Goal: Book appointment/travel/reservation: Book appointment/travel/reservation

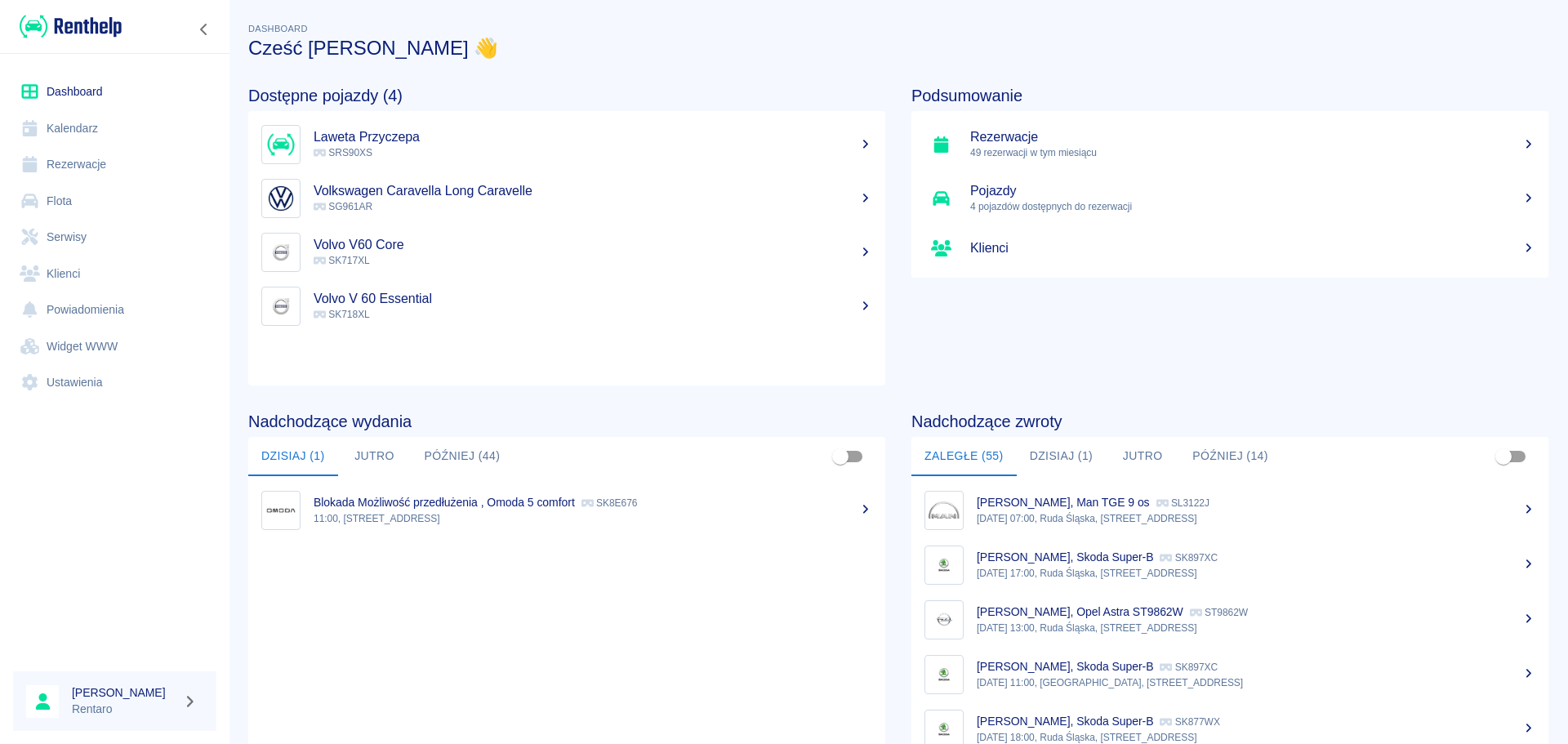
click at [74, 129] on link "Kalendarz" at bounding box center [114, 128] width 203 height 36
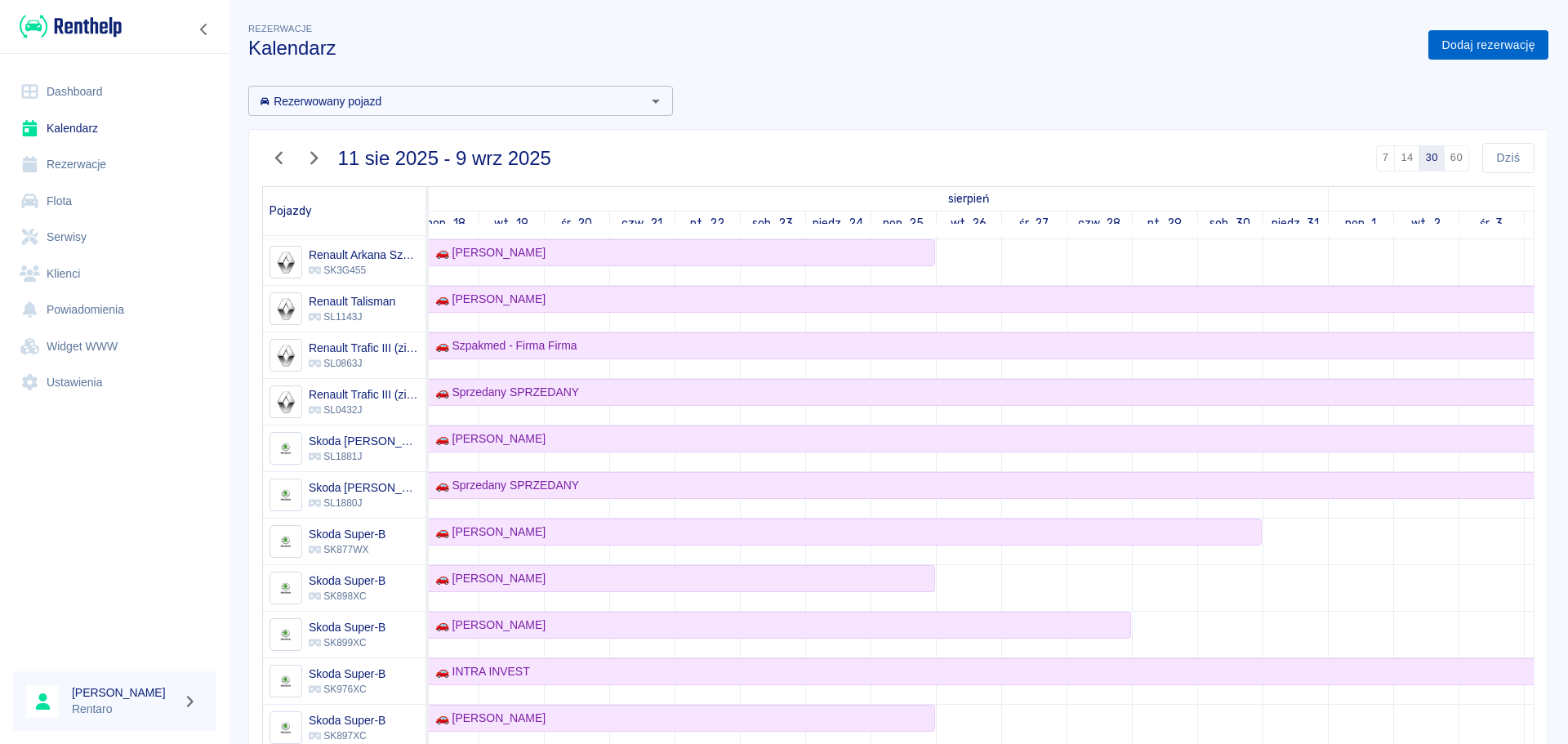
click at [1489, 39] on link "Dodaj rezerwację" at bounding box center [1489, 46] width 120 height 30
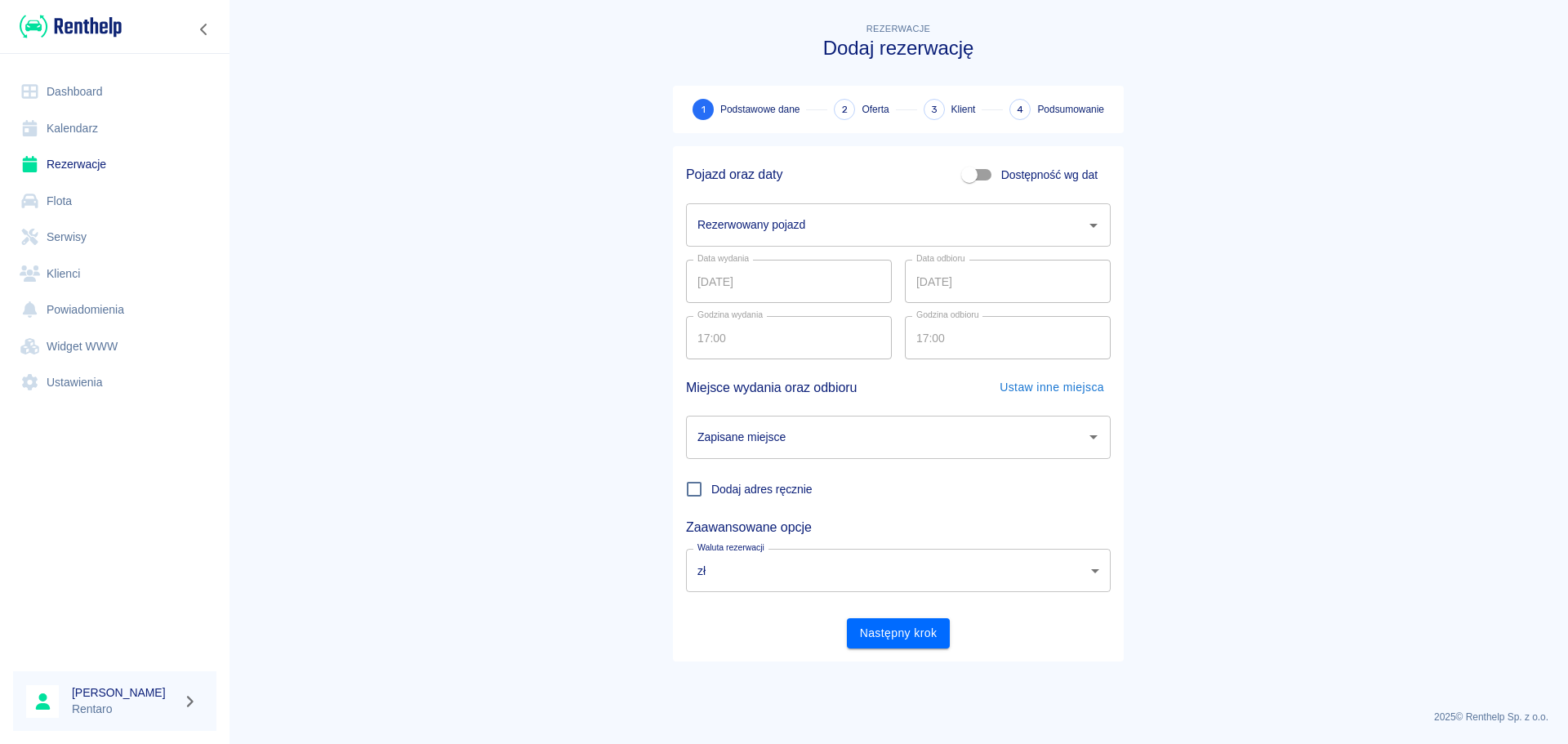
click at [896, 219] on input "Rezerwowany pojazd" at bounding box center [886, 225] width 386 height 29
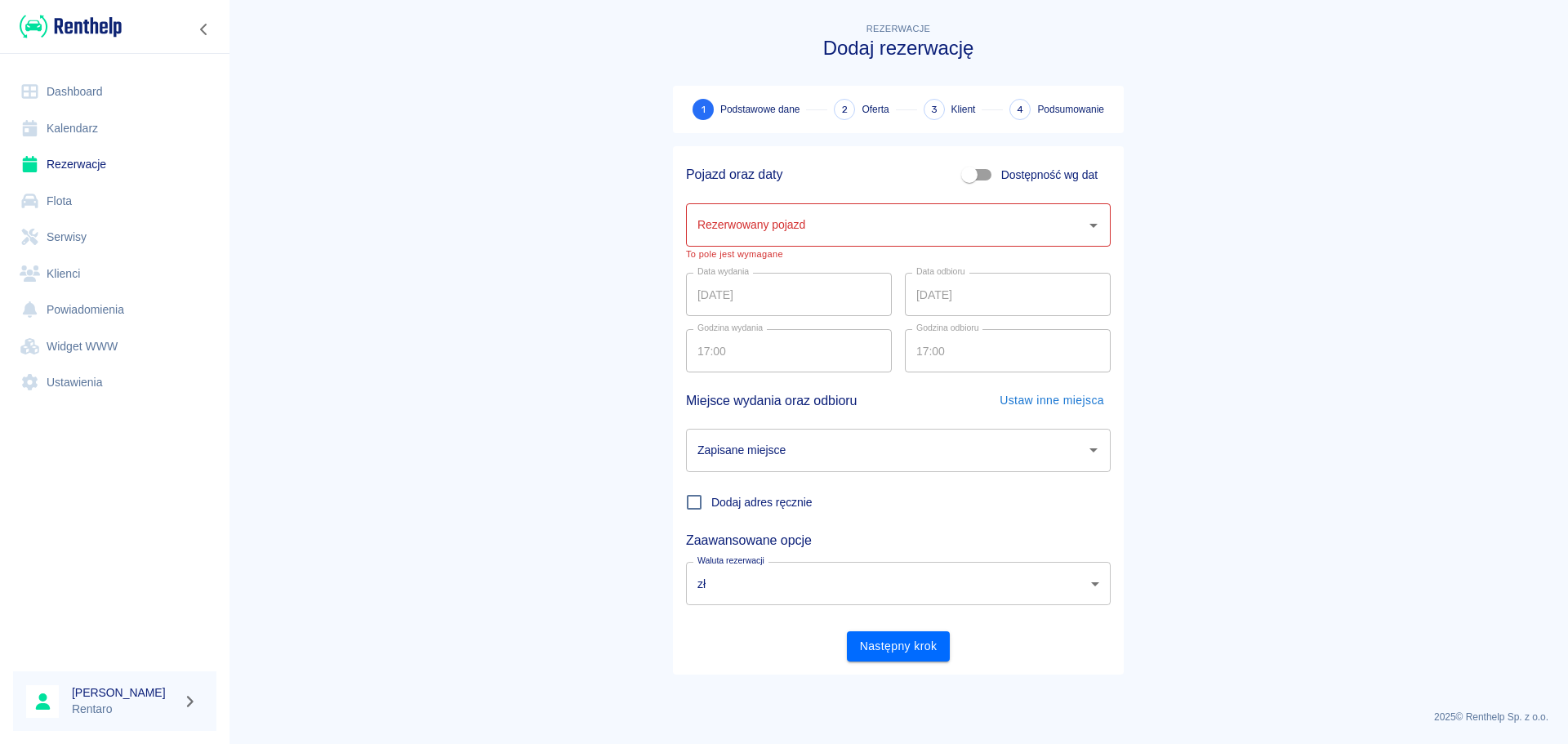
click at [1006, 173] on span "Dostępność wg dat" at bounding box center [1050, 175] width 96 height 17
click at [1006, 173] on input "Dostępność wg dat" at bounding box center [969, 174] width 93 height 31
checkbox input "true"
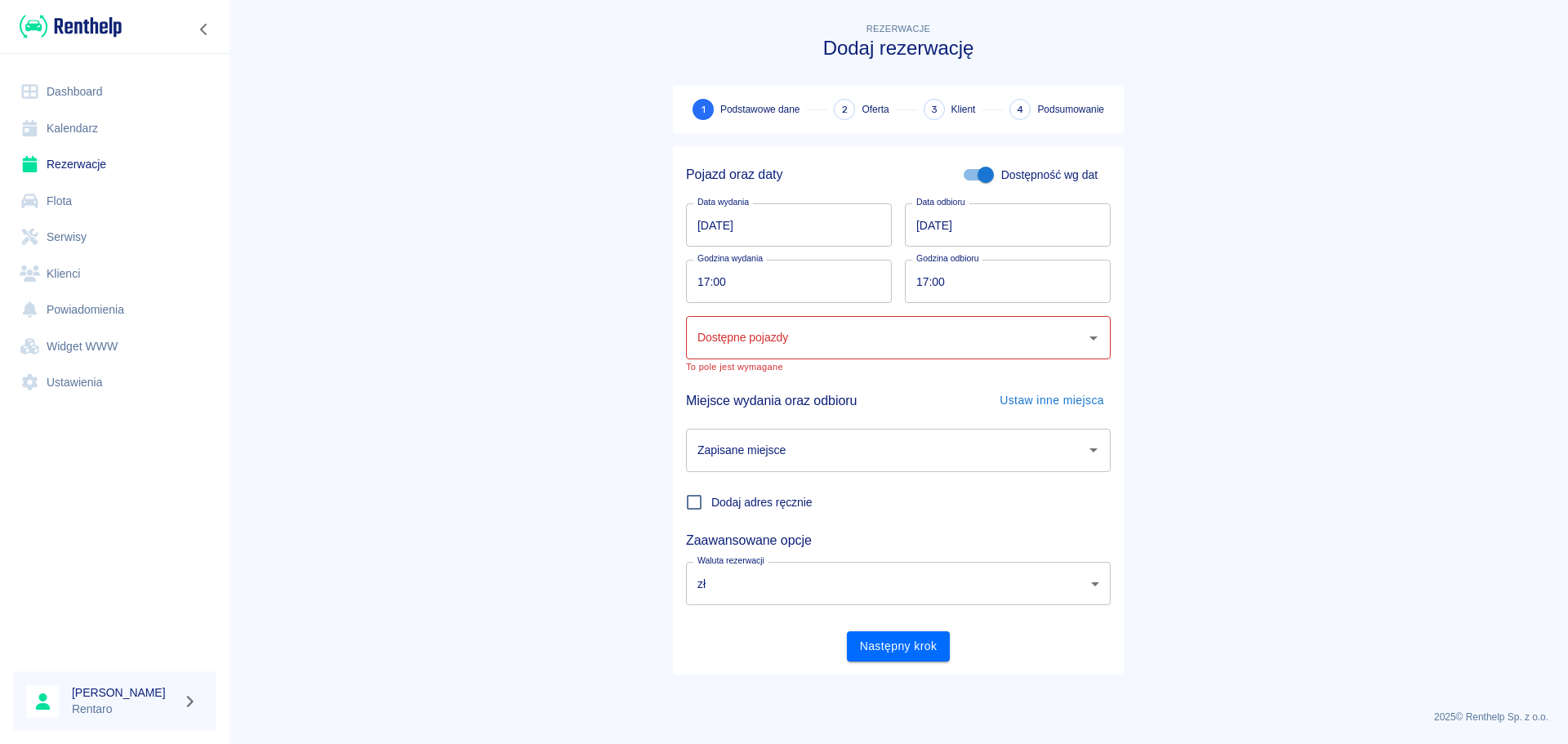
click at [700, 230] on input "[DATE]" at bounding box center [788, 224] width 206 height 43
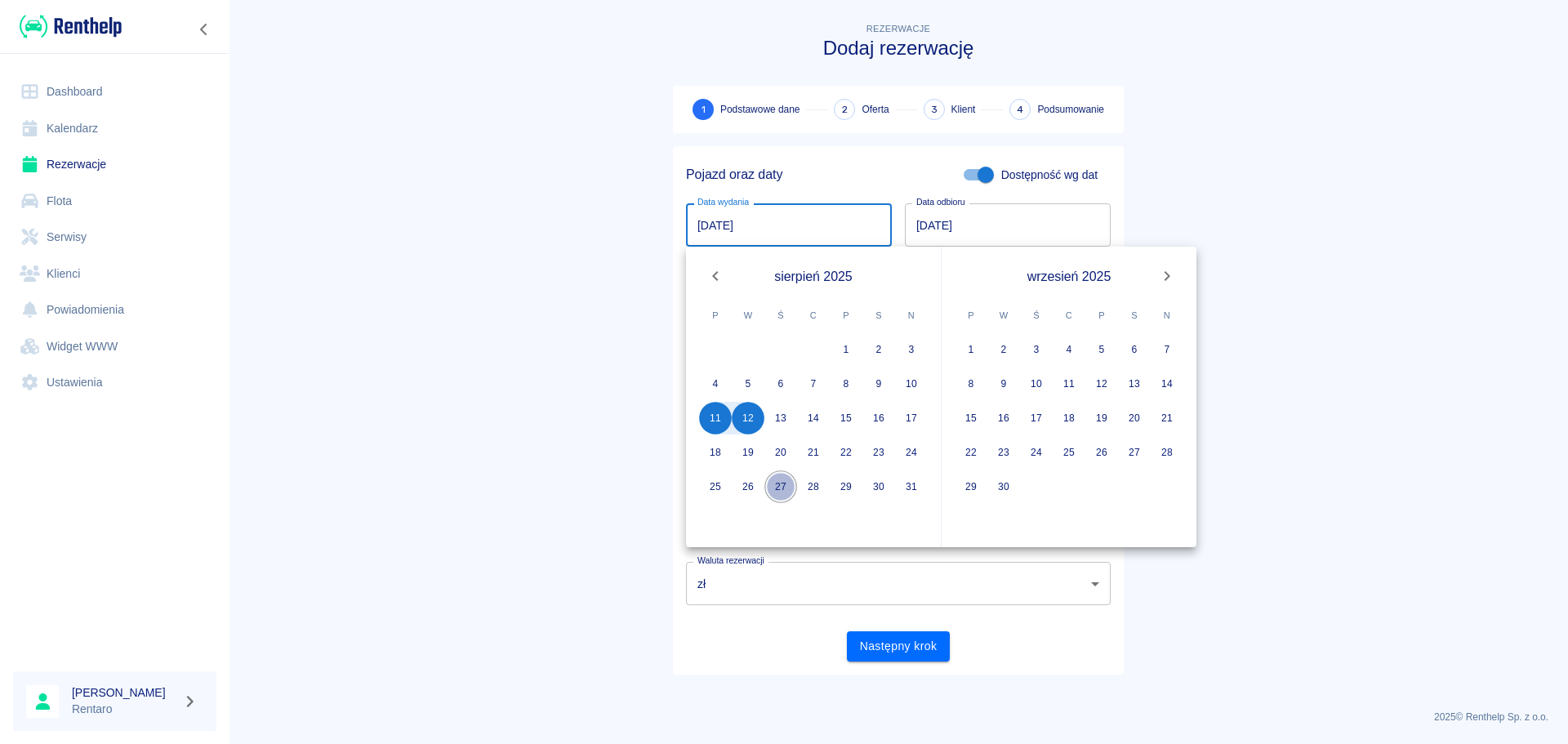
click at [778, 490] on button "27" at bounding box center [781, 486] width 33 height 33
type input "[DATE]"
type input "DD.MM.YYYY"
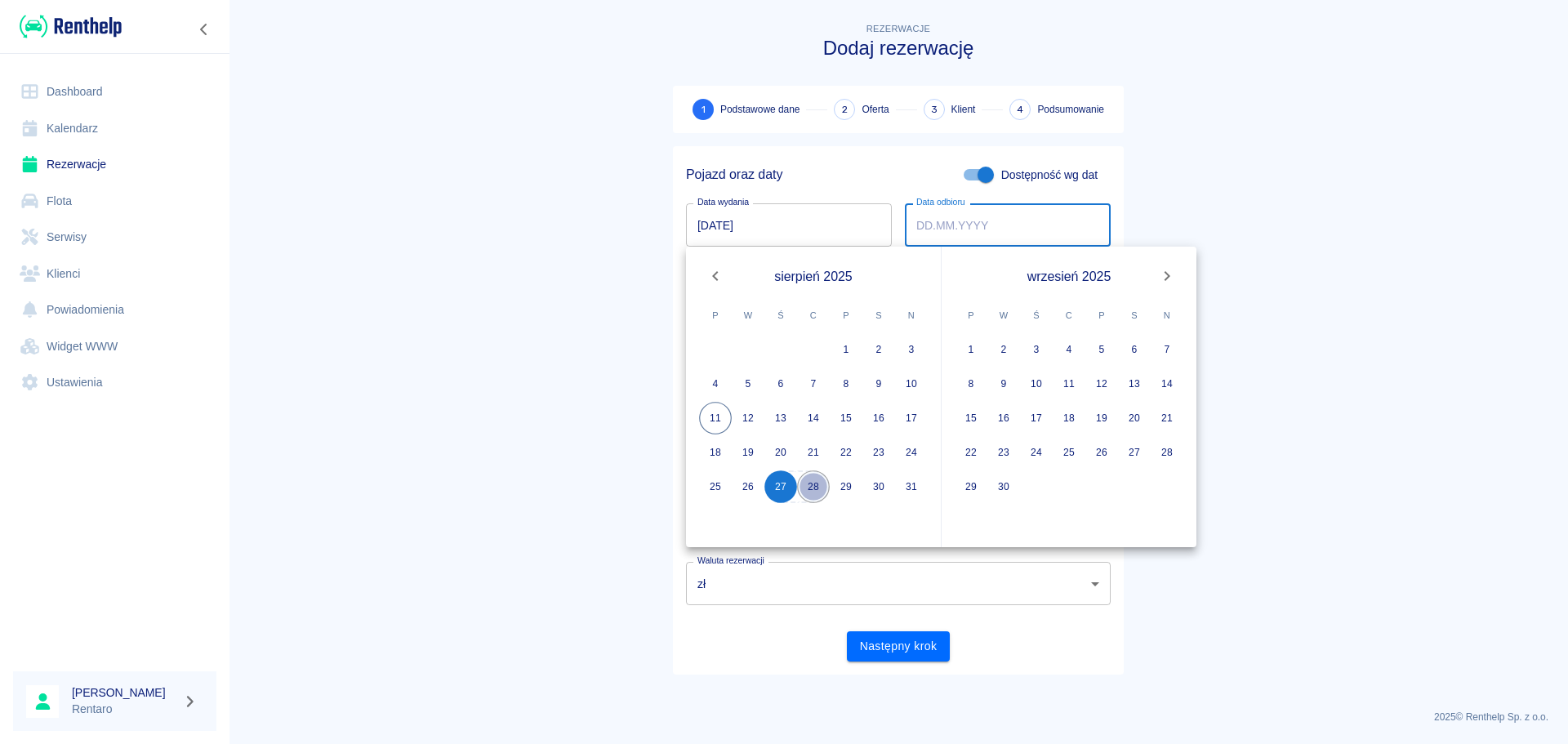
click at [820, 492] on button "28" at bounding box center [814, 486] width 33 height 33
type input "[DATE]"
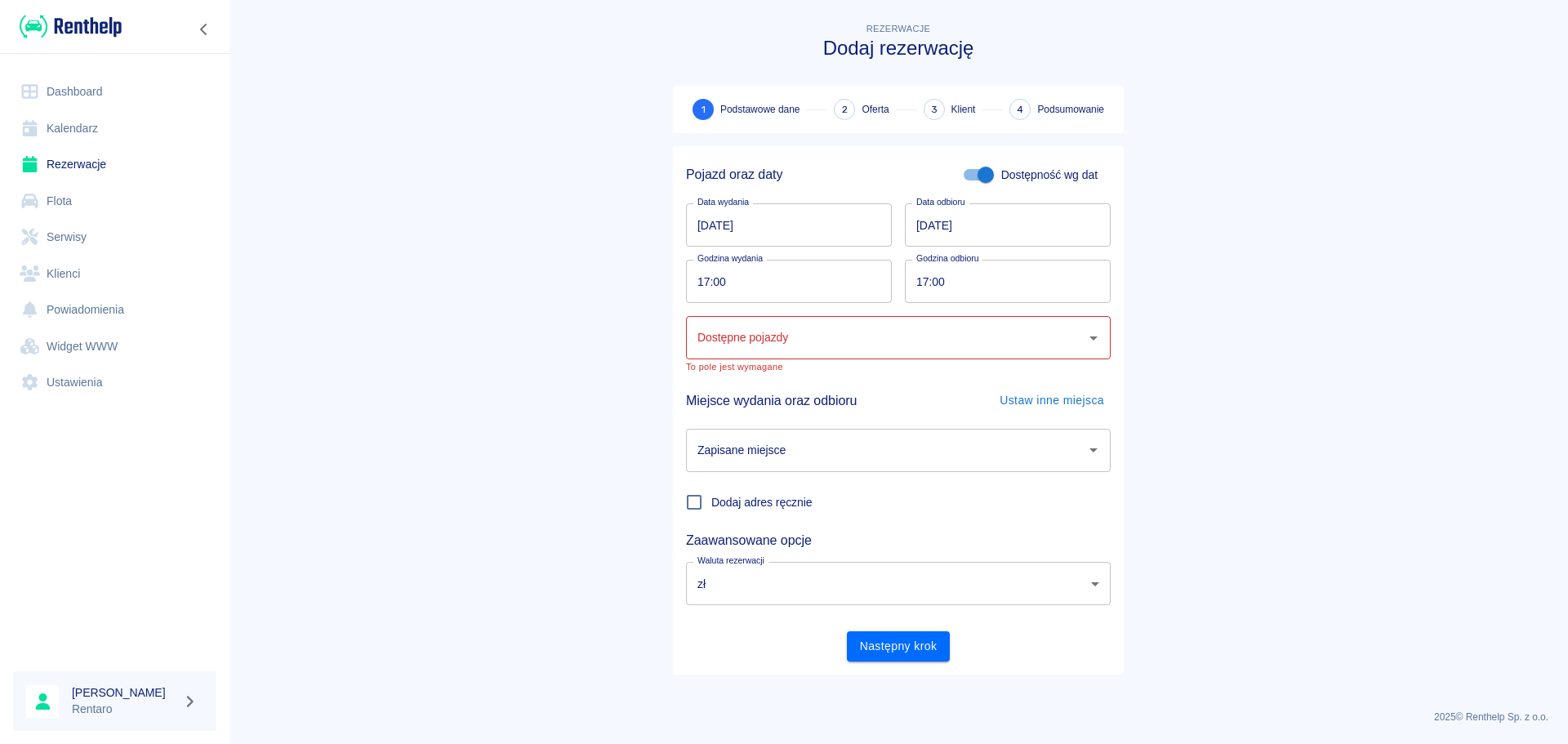
click at [704, 283] on input "17:00" at bounding box center [783, 281] width 195 height 43
click at [709, 282] on input "21:00" at bounding box center [783, 281] width 195 height 43
type input "00:00"
click at [920, 275] on input "17:00" at bounding box center [1002, 281] width 195 height 43
click at [941, 271] on input "00:00" at bounding box center [1002, 281] width 195 height 43
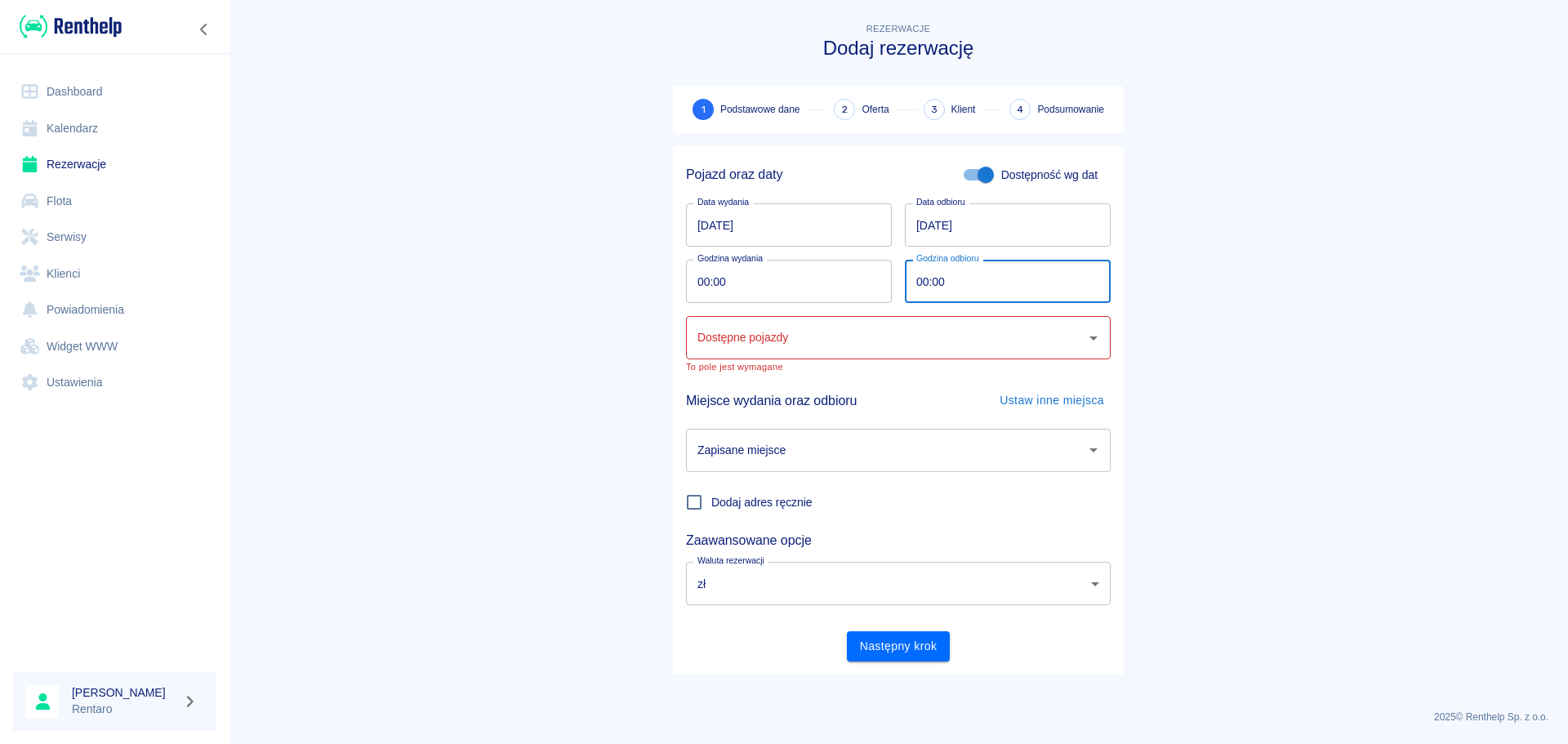
click at [920, 270] on input "00:00" at bounding box center [1002, 281] width 195 height 43
type input "03:00"
click at [881, 350] on input "Dostępne pojazdy" at bounding box center [886, 337] width 386 height 29
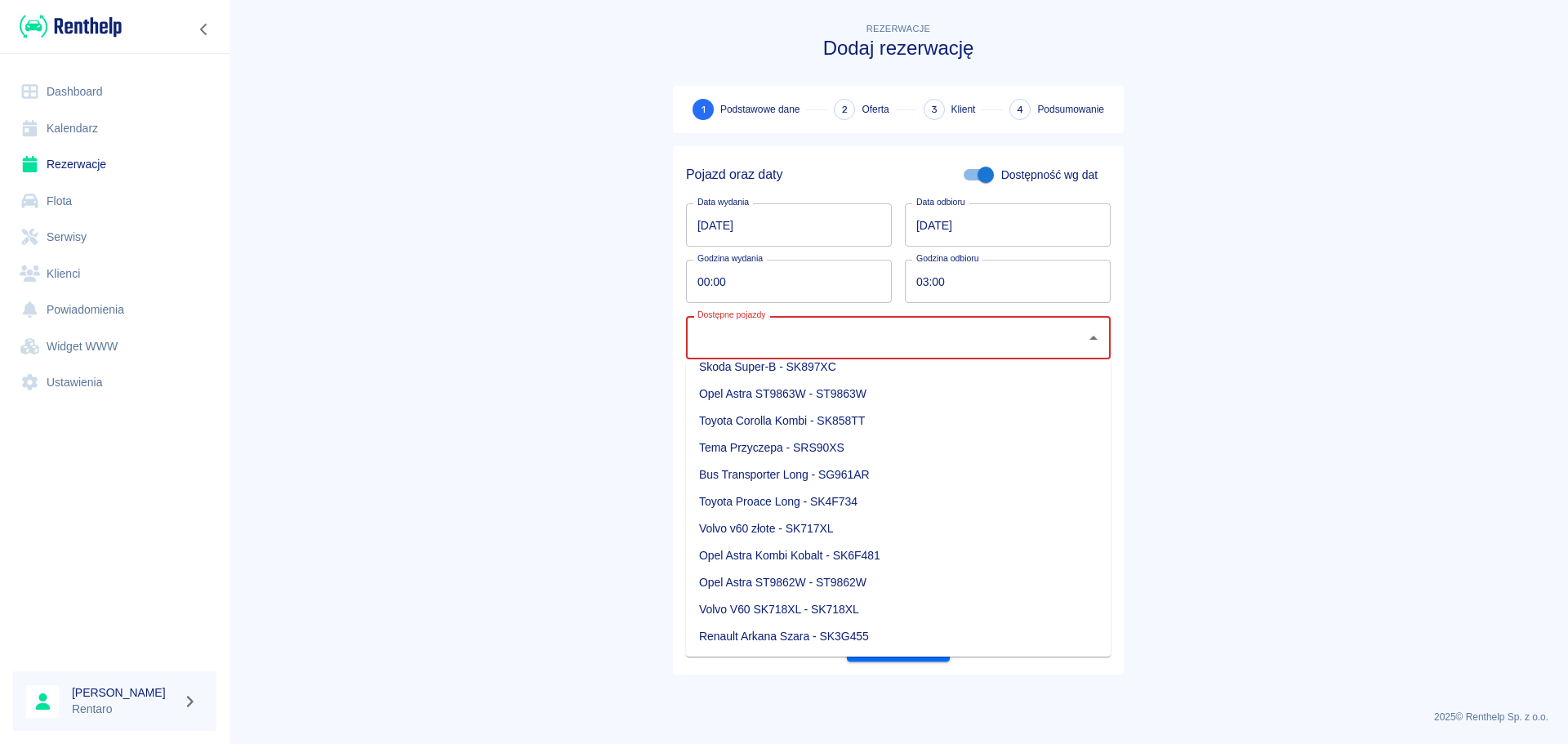
click at [814, 500] on li "Toyota Proace Long - SK4F734" at bounding box center [898, 502] width 425 height 27
type input "Toyota Proace Long - SK4F734"
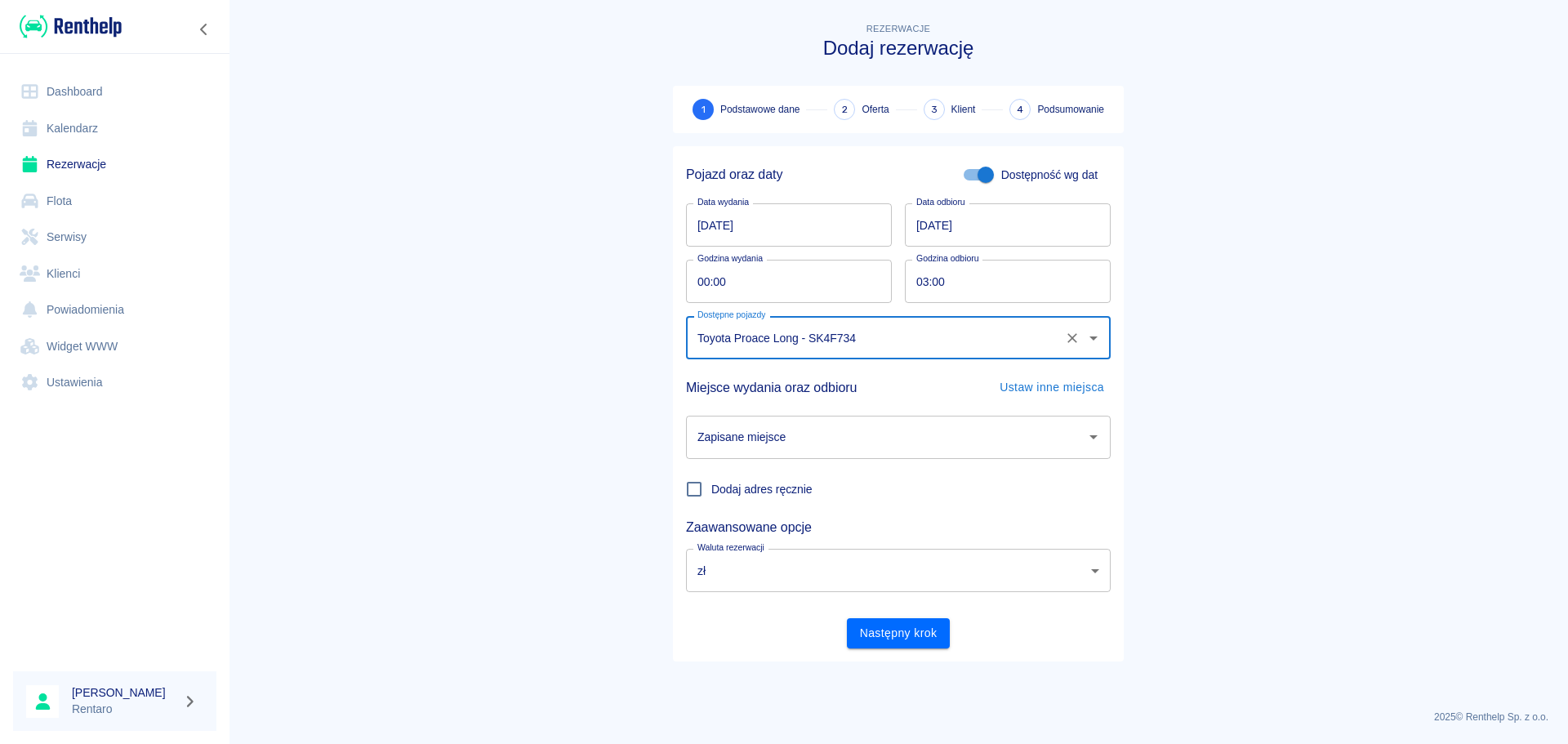
click at [1051, 484] on div "Dodaj adres ręcznie" at bounding box center [892, 483] width 438 height 47
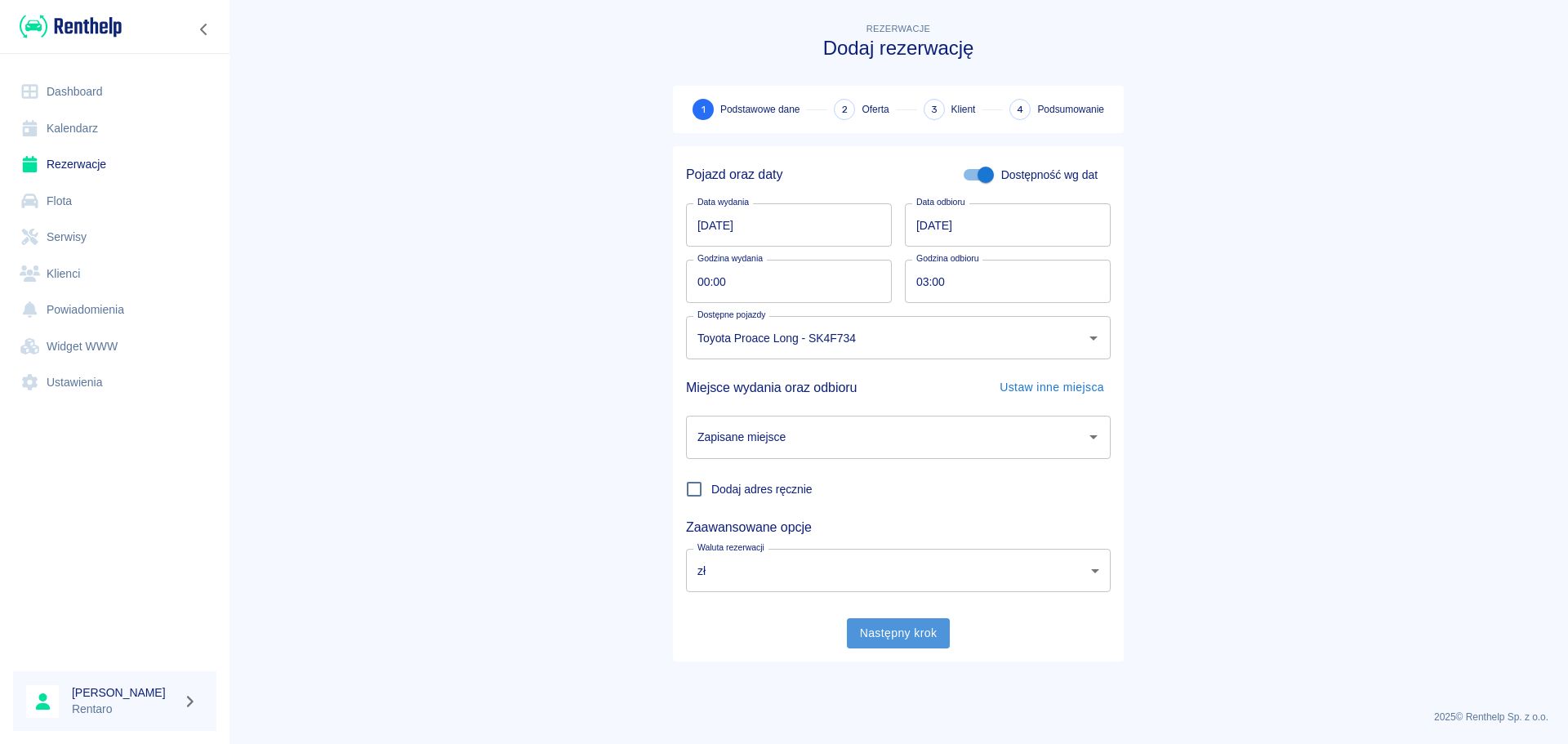
click at [904, 632] on button "Następny krok" at bounding box center [899, 633] width 104 height 30
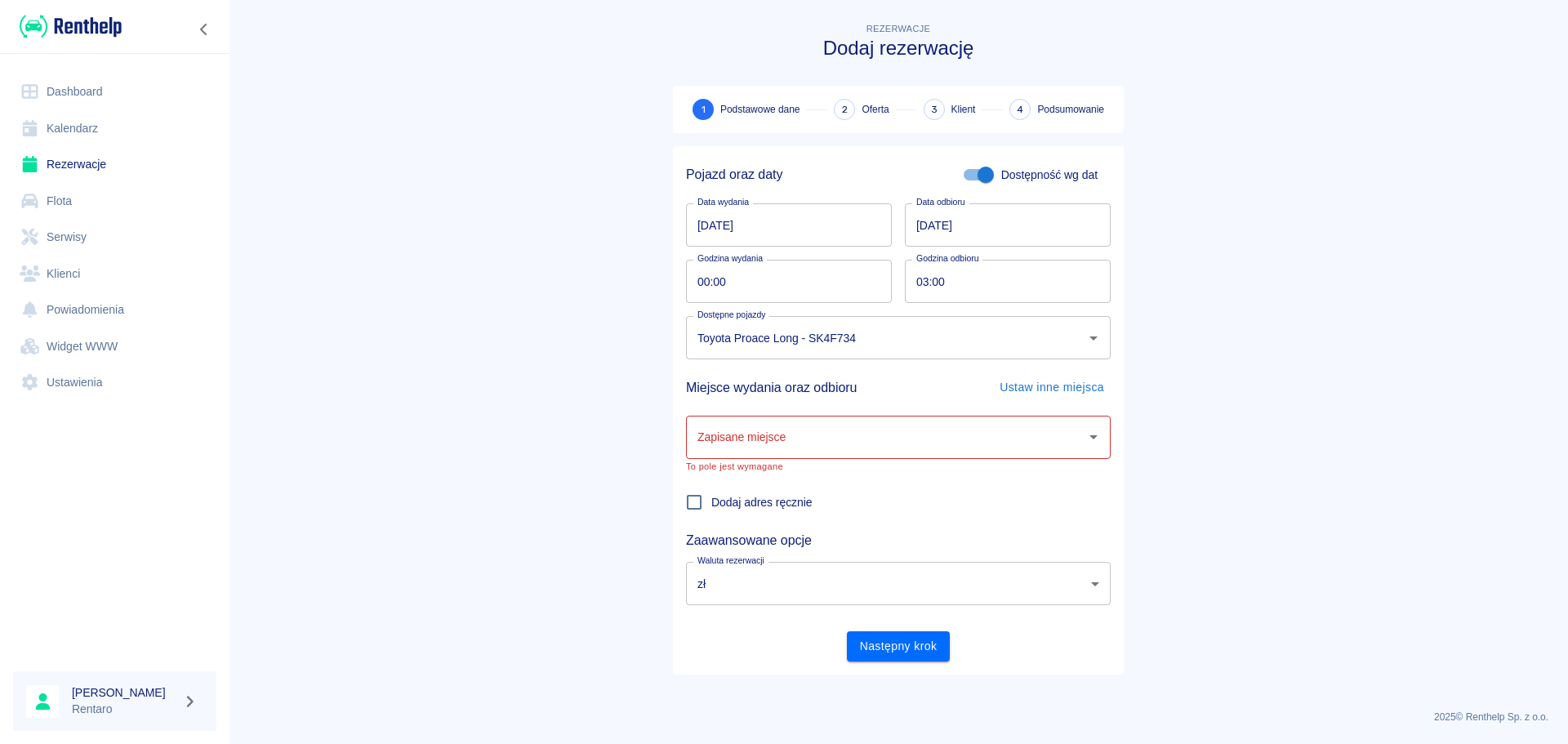
click at [853, 430] on input "Zapisane miejsce" at bounding box center [886, 437] width 386 height 29
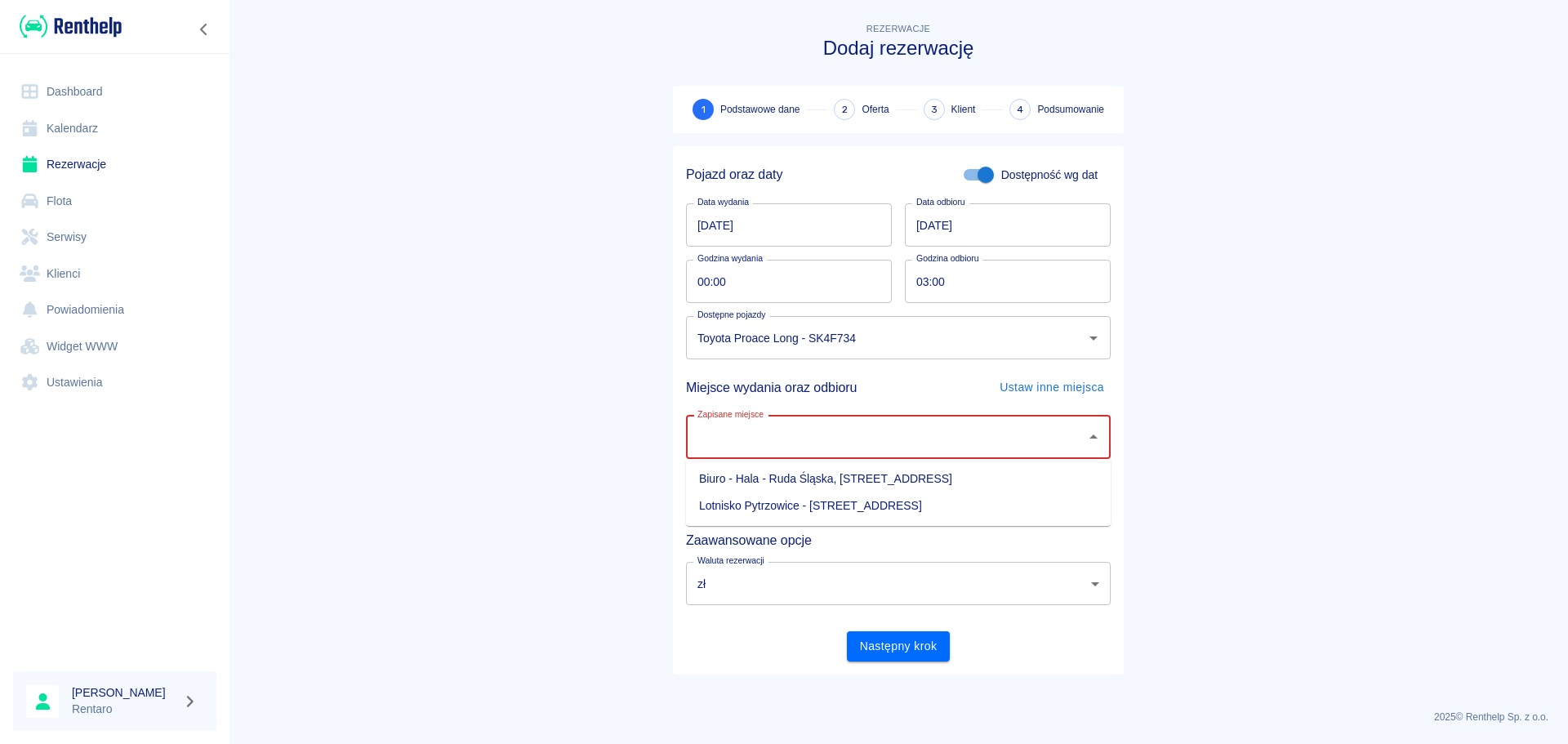
click at [838, 480] on li "Biuro - Hala - Ruda Śląska, [STREET_ADDRESS]" at bounding box center [898, 479] width 425 height 27
type input "Biuro - Hala - Ruda Śląska, [STREET_ADDRESS]"
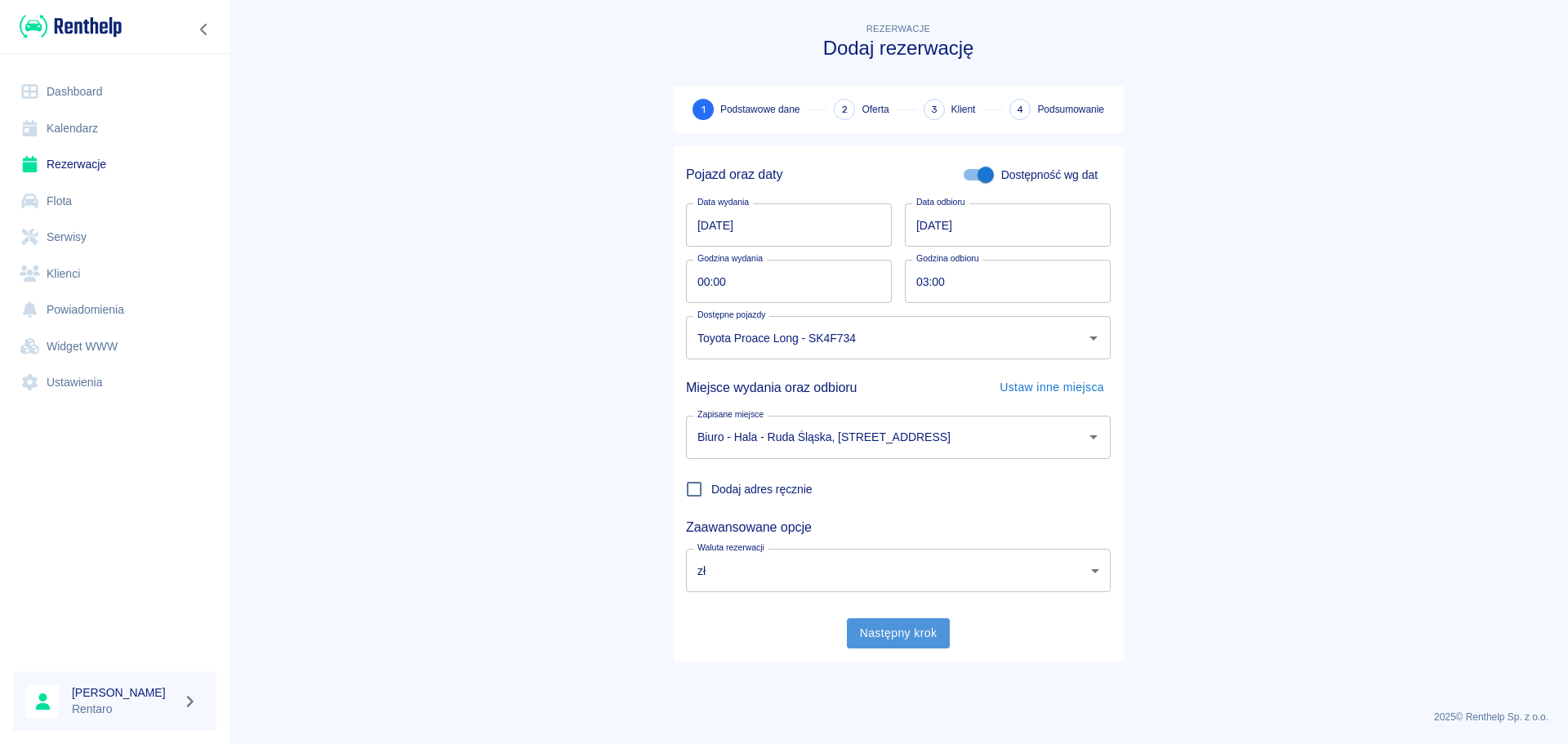
click at [912, 643] on button "Następny krok" at bounding box center [899, 633] width 104 height 30
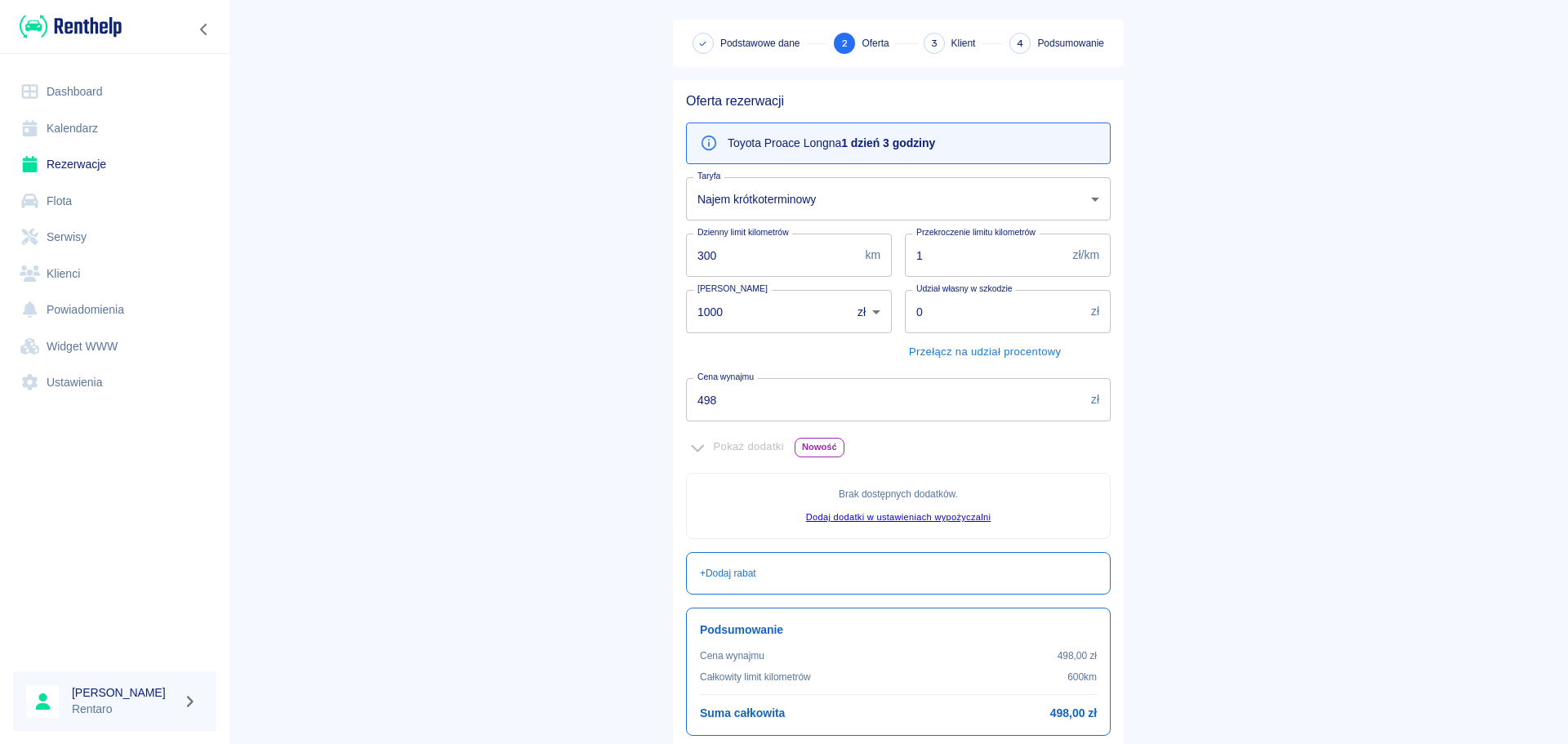
scroll to position [200, 0]
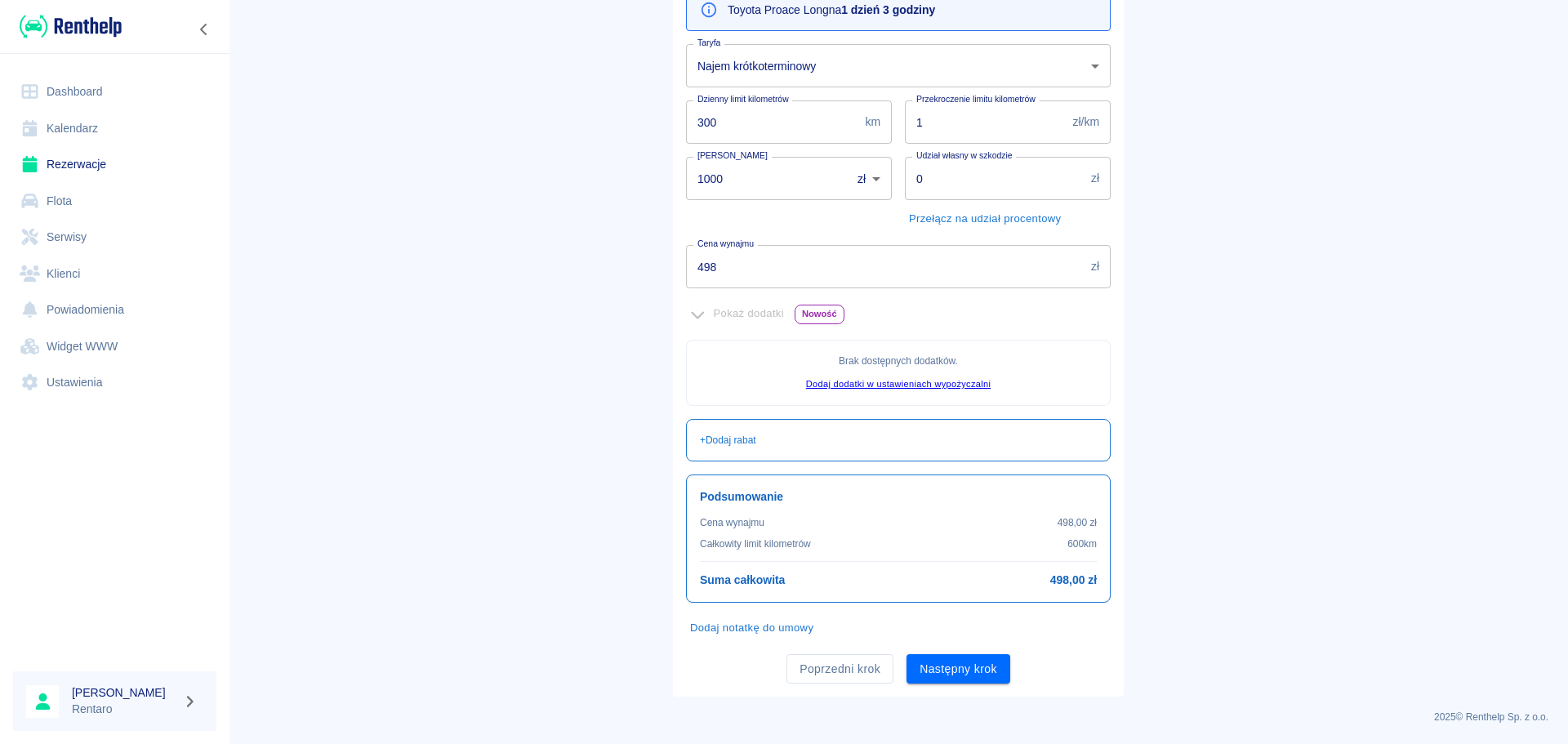
click at [984, 666] on button "Następny krok" at bounding box center [958, 670] width 104 height 30
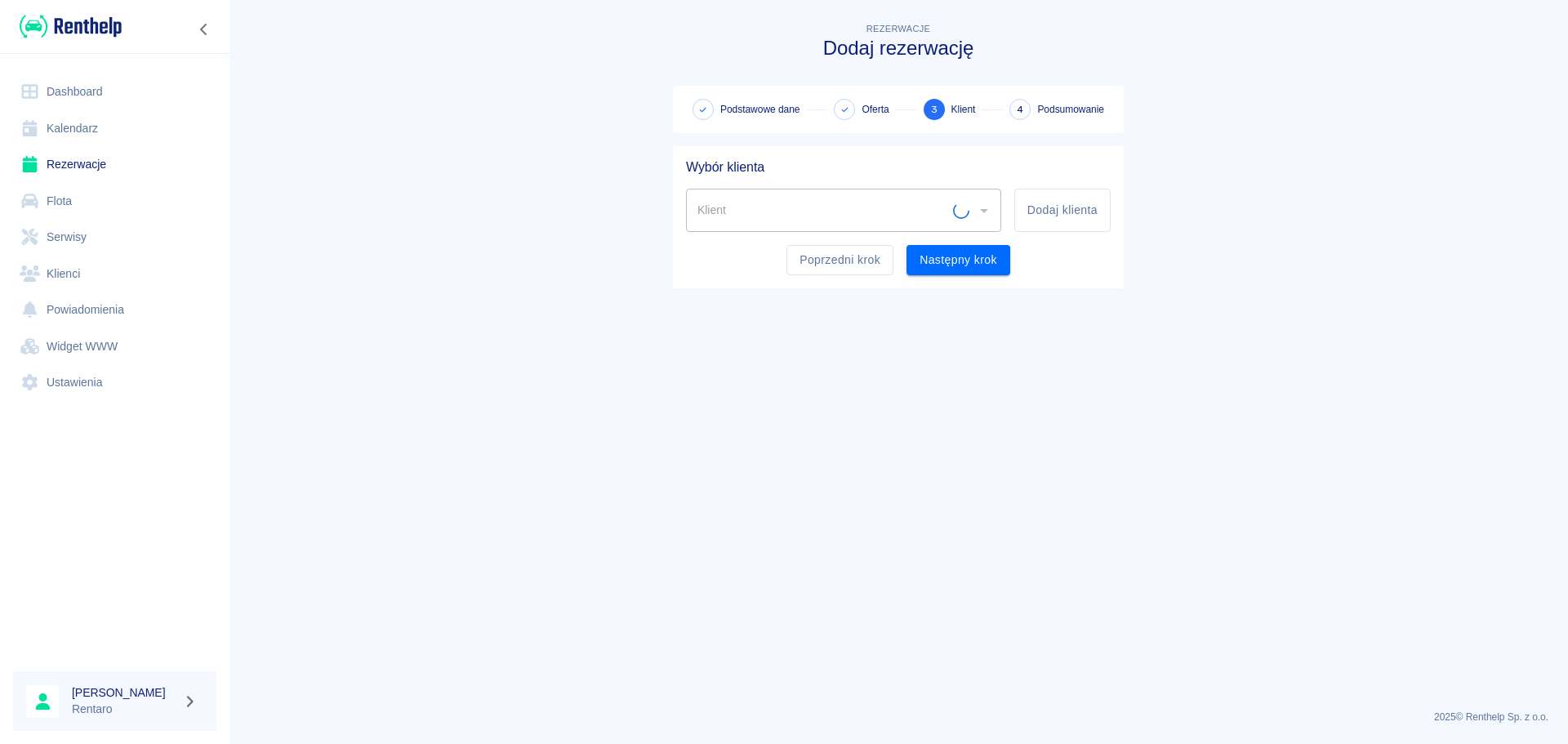
scroll to position [0, 0]
click at [969, 274] on button "Następny krok" at bounding box center [958, 260] width 104 height 30
click at [935, 203] on input "Klient" at bounding box center [831, 211] width 276 height 29
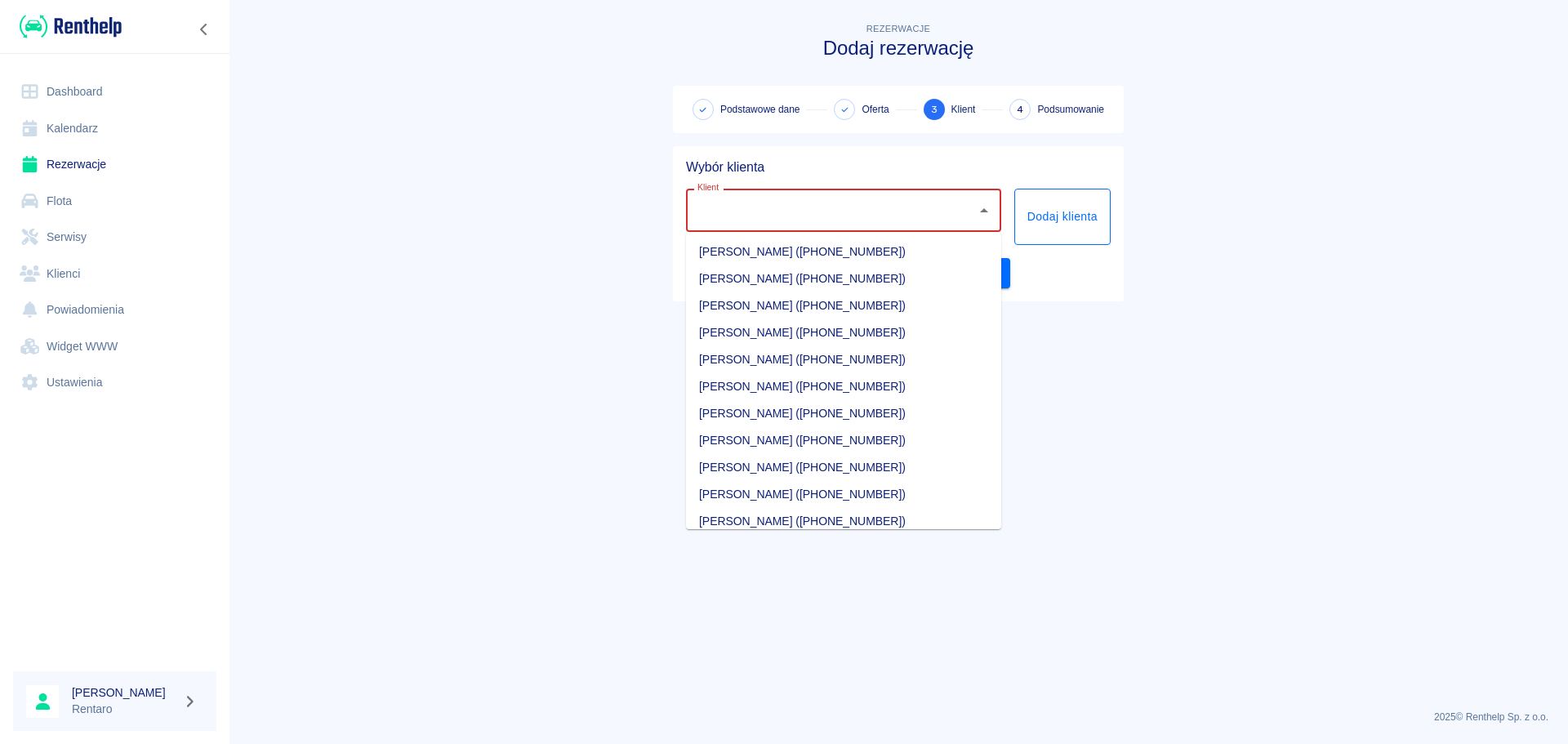
click at [1057, 227] on button "Dodaj klienta" at bounding box center [1063, 216] width 96 height 57
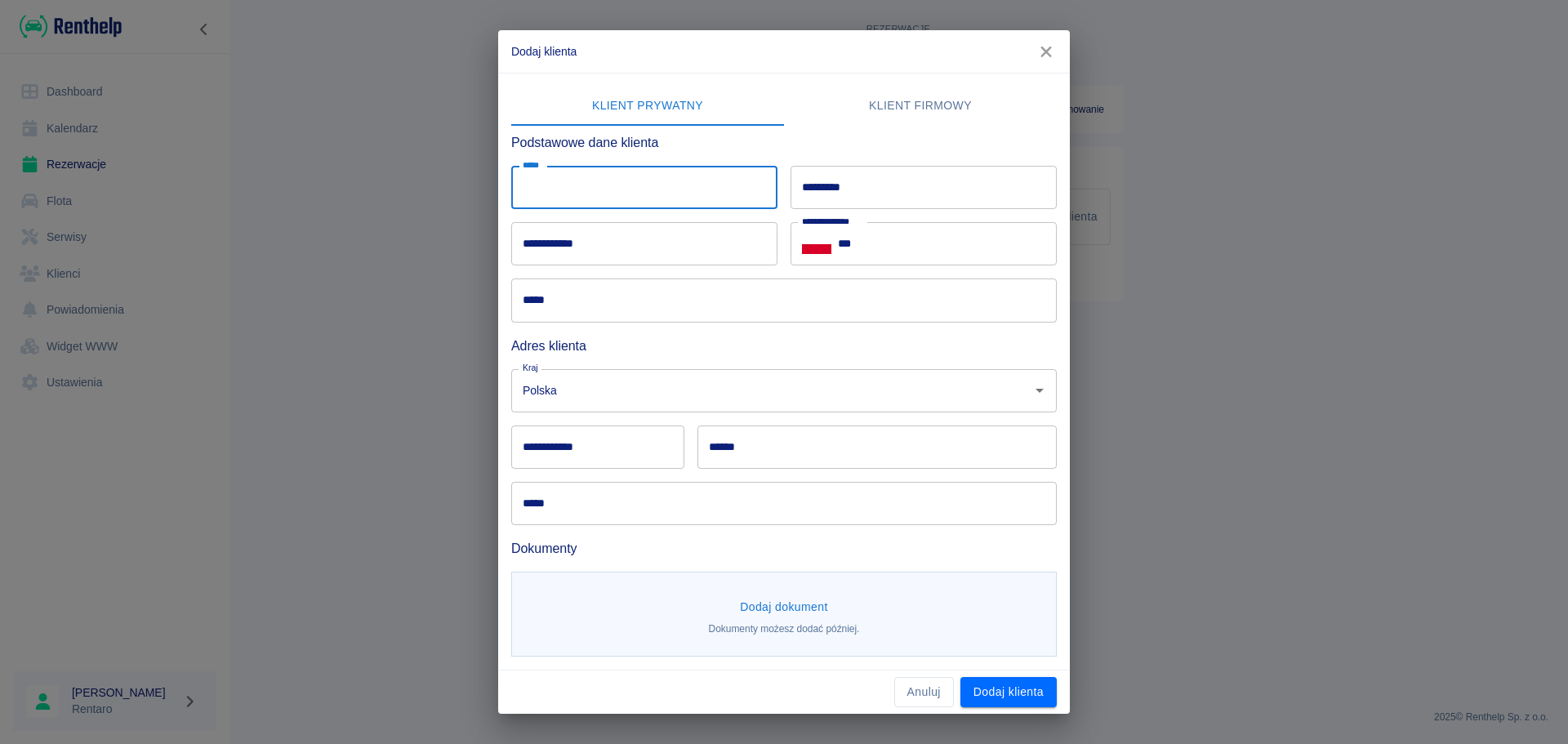
click at [716, 191] on input "*****" at bounding box center [644, 187] width 266 height 43
type input "****"
click at [864, 182] on input "*********" at bounding box center [924, 187] width 266 height 43
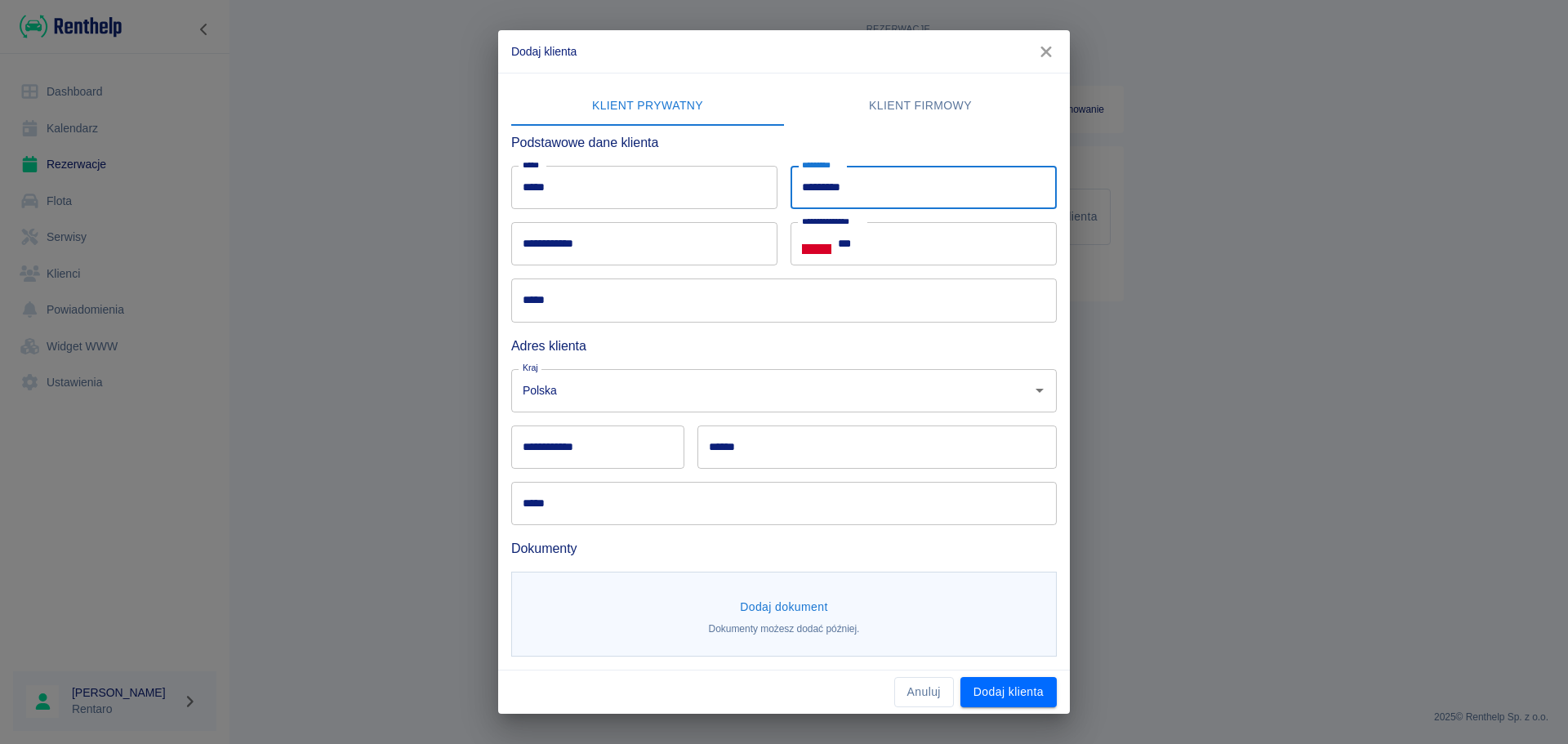
type input "*********"
click at [896, 260] on input "***" at bounding box center [947, 243] width 219 height 43
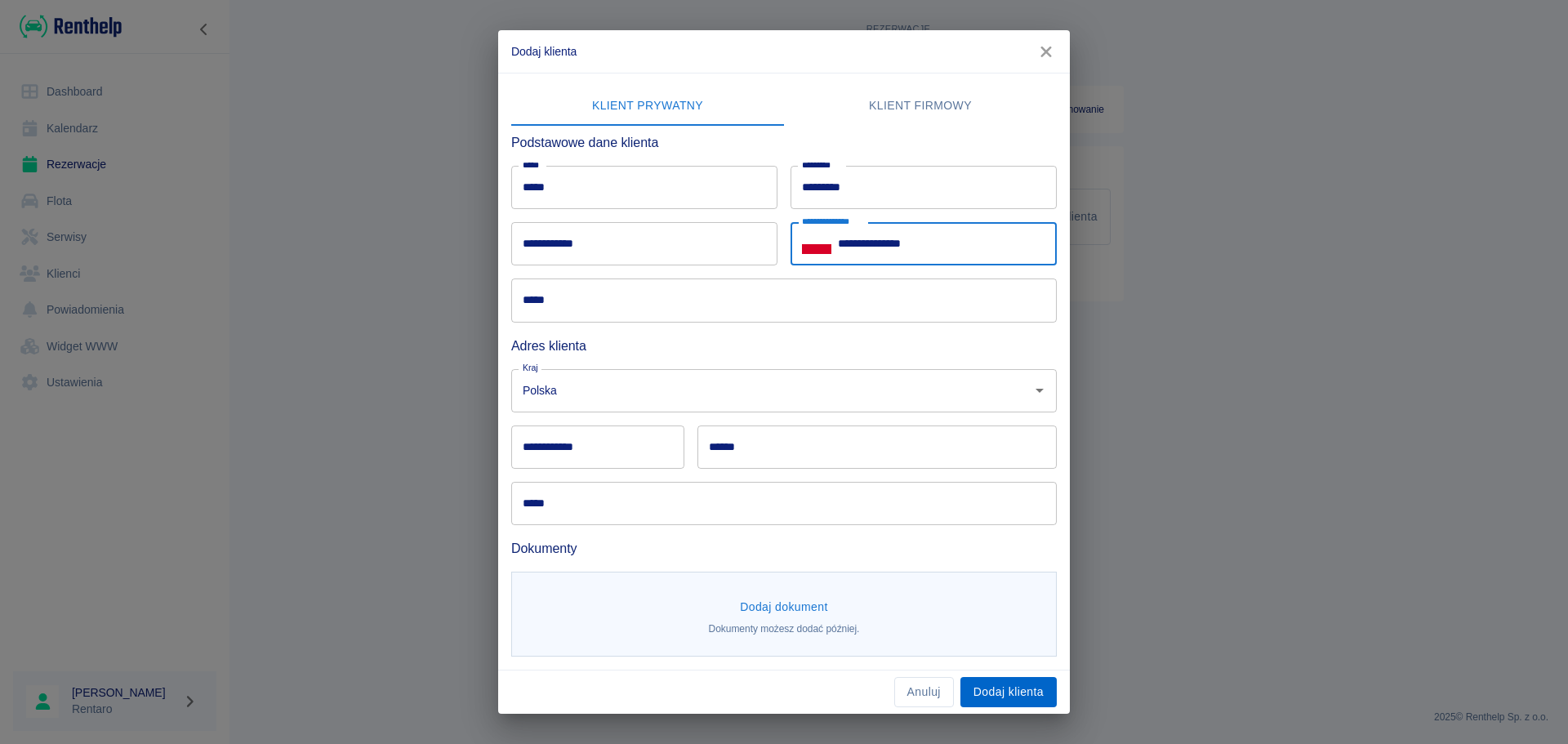
type input "**********"
click at [998, 708] on div "Anuluj Dodaj klienta" at bounding box center [784, 692] width 572 height 43
click at [1015, 697] on button "Dodaj klienta" at bounding box center [1009, 692] width 96 height 30
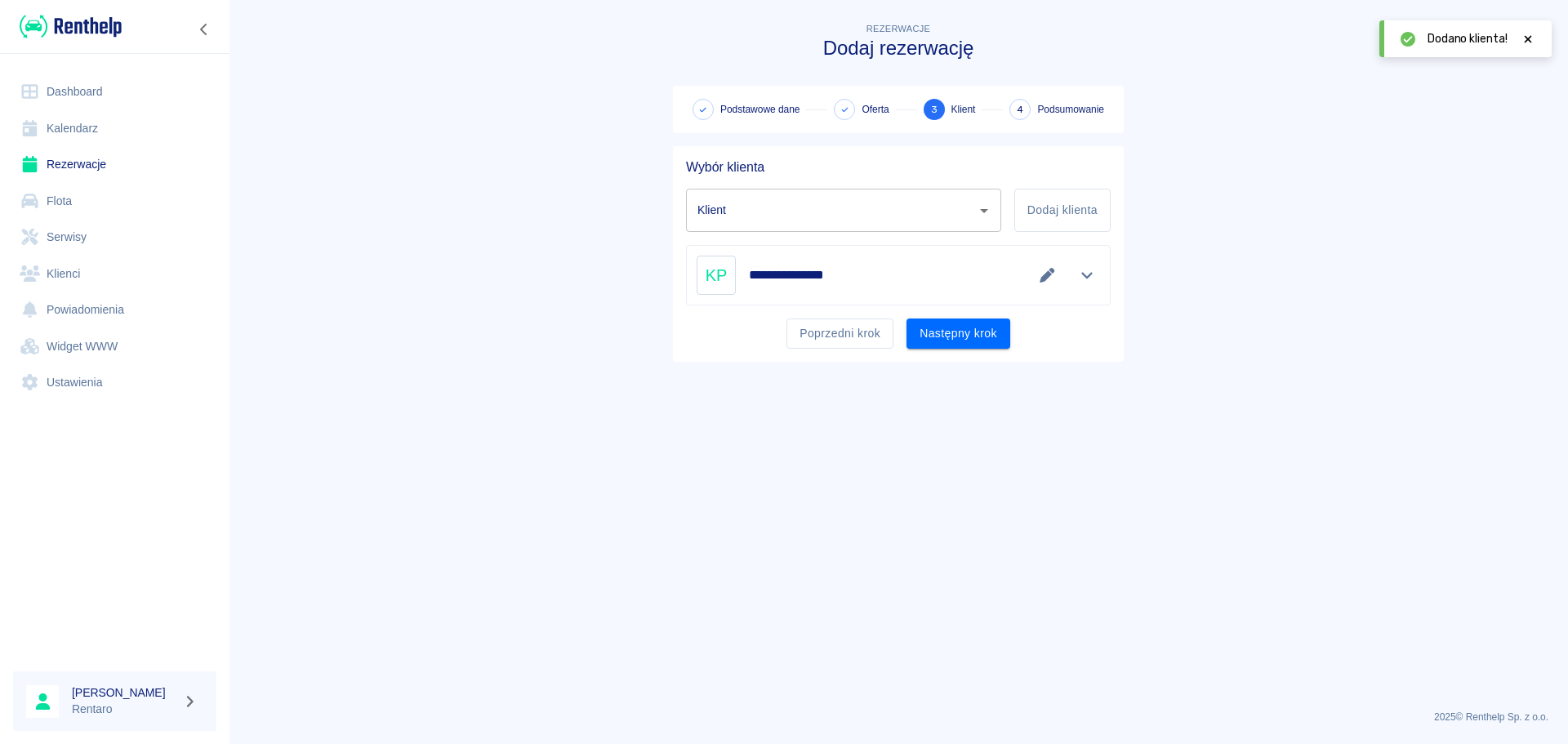
type input "KUrs Pyrzowice ([PHONE_NUMBER])"
click at [960, 327] on button "Następny krok" at bounding box center [958, 334] width 104 height 30
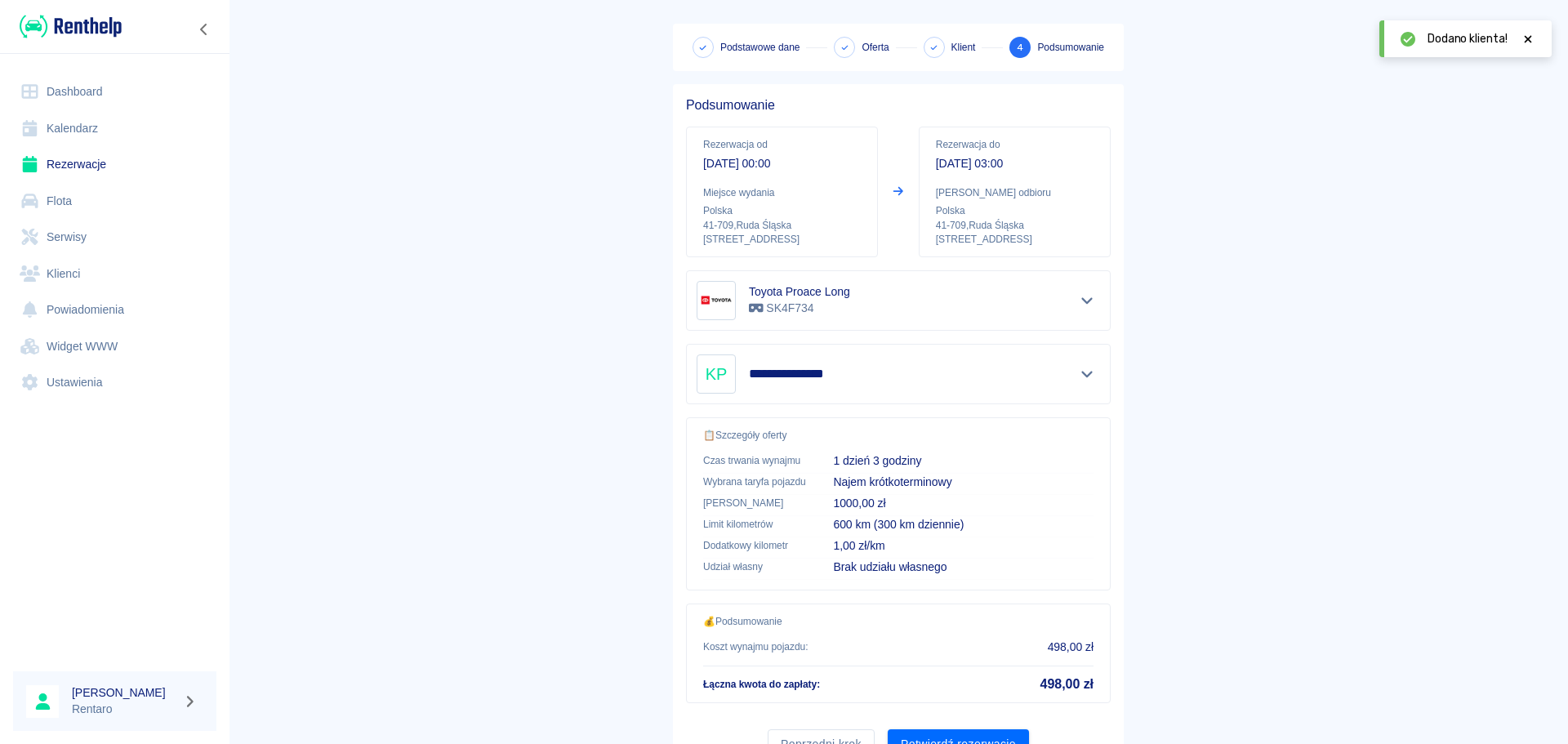
scroll to position [137, 0]
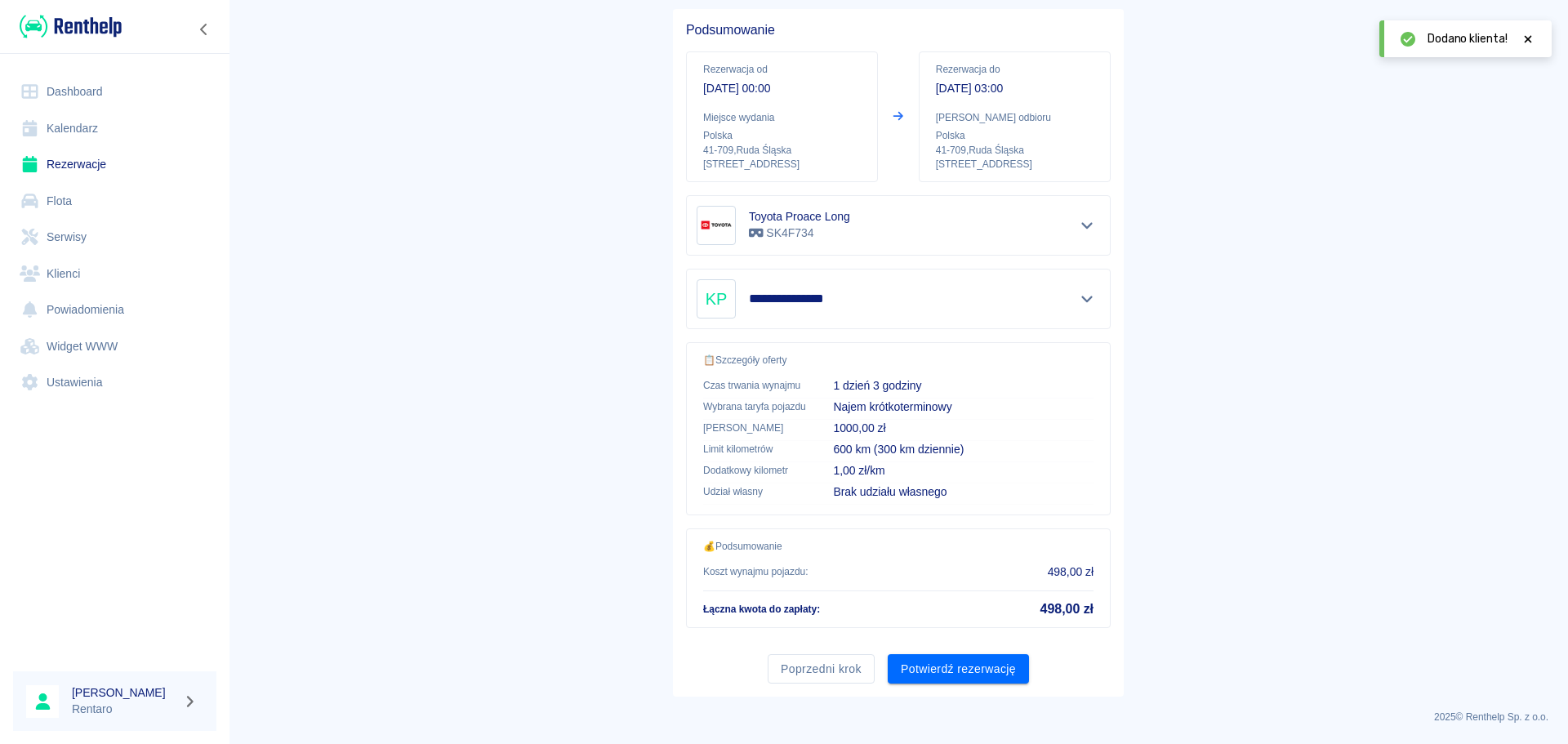
click at [999, 687] on div "**********" at bounding box center [898, 353] width 451 height 687
click at [1003, 676] on button "Potwierdź rezerwację" at bounding box center [958, 670] width 141 height 30
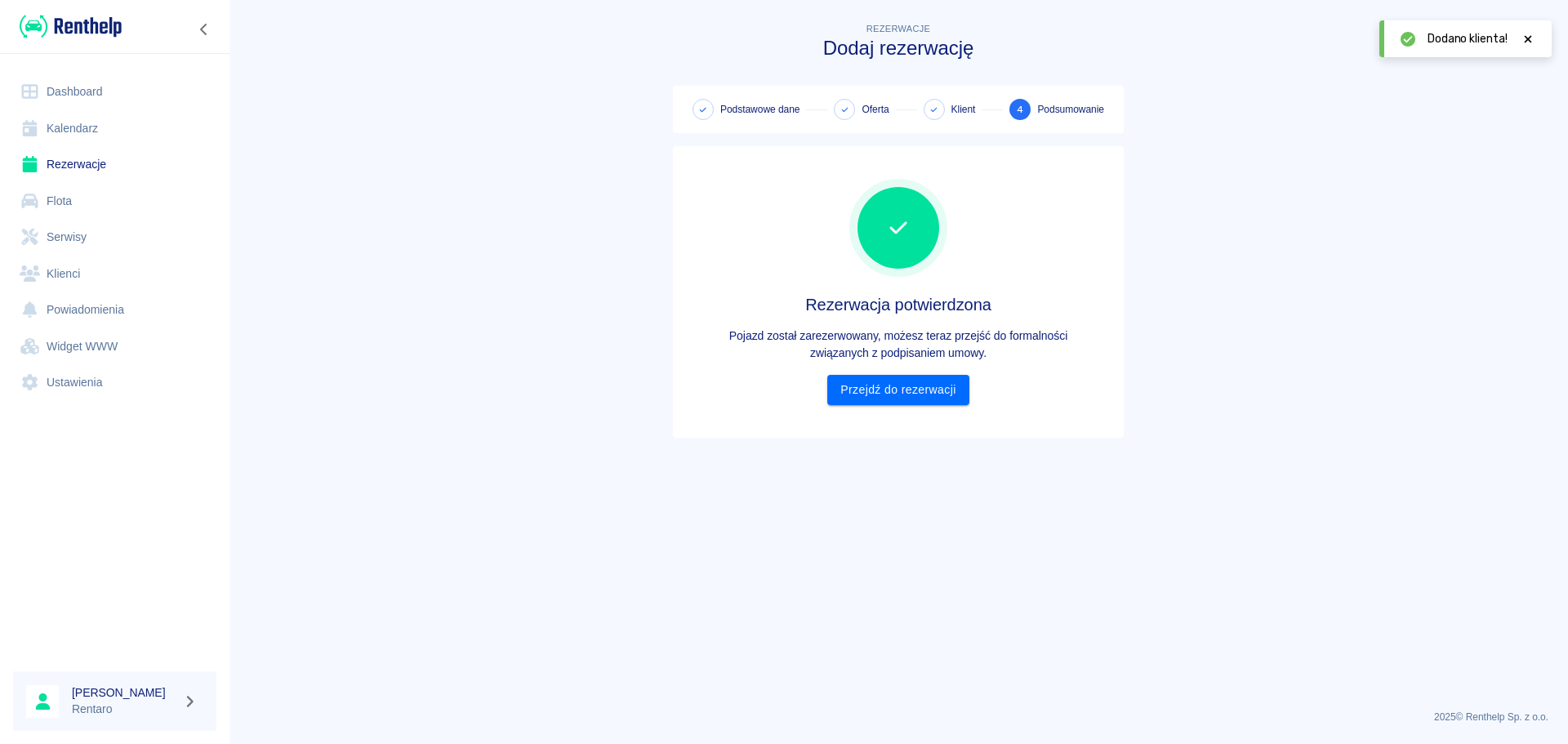
scroll to position [0, 0]
click at [65, 129] on link "Kalendarz" at bounding box center [114, 128] width 203 height 36
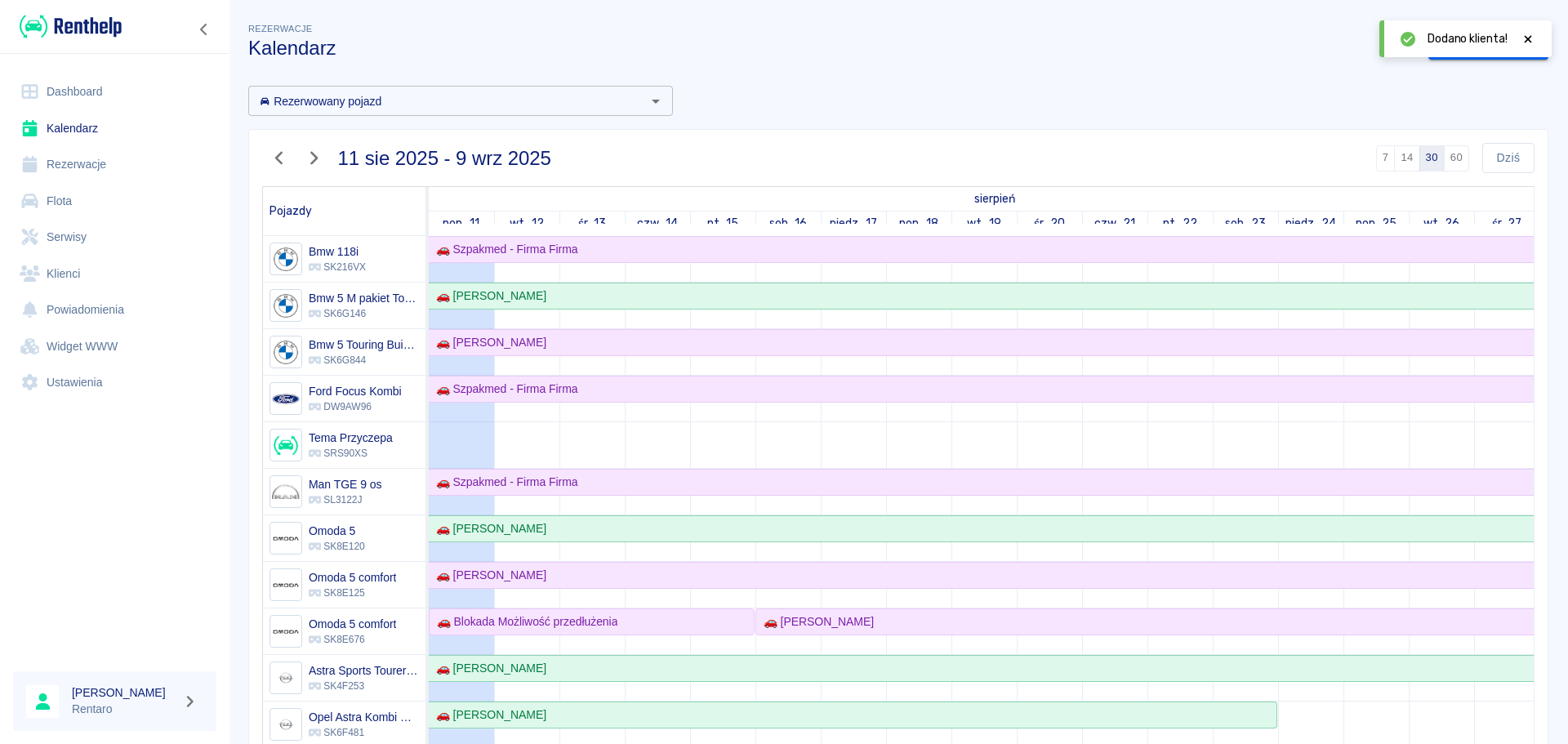
click at [1523, 41] on icon at bounding box center [1527, 40] width 14 height 12
click at [1493, 46] on link "Dodaj rezerwację" at bounding box center [1489, 46] width 120 height 30
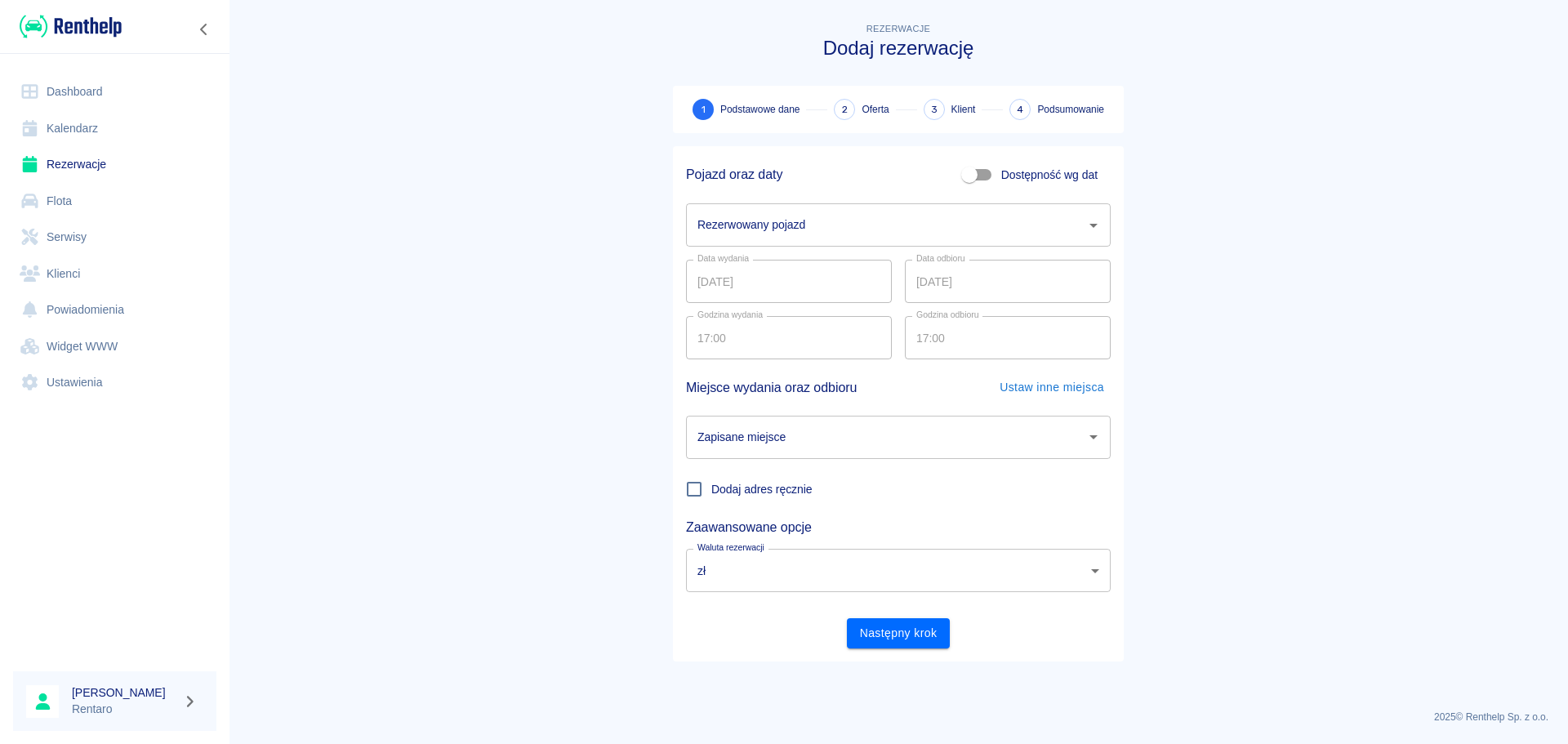
click at [936, 218] on input "Rezerwowany pojazd" at bounding box center [886, 225] width 386 height 29
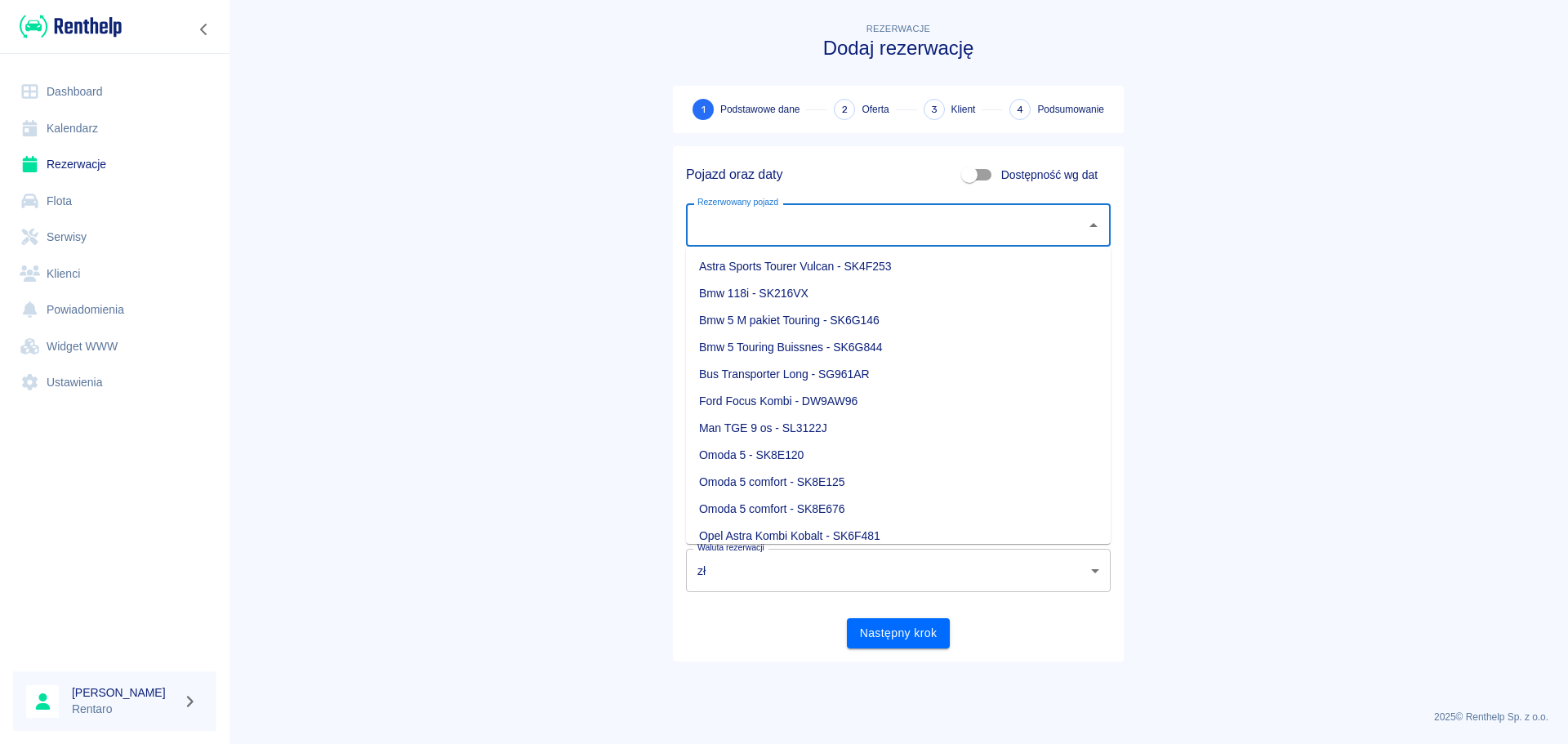
click at [1028, 175] on span "Dostępność wg dat" at bounding box center [1050, 175] width 96 height 17
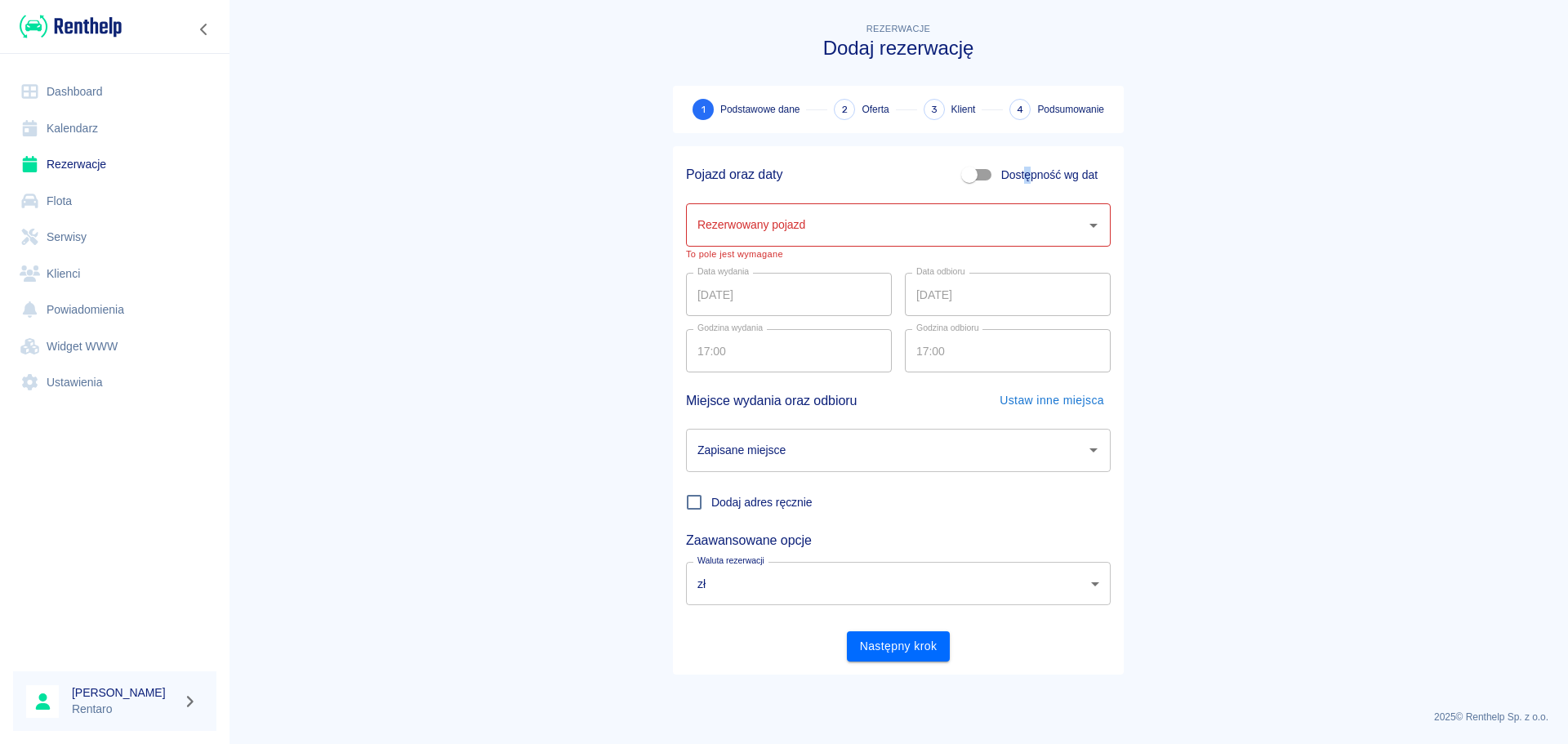
click at [1023, 173] on span "Dostępność wg dat" at bounding box center [1050, 175] width 96 height 17
click at [1016, 173] on input "Dostępność wg dat" at bounding box center [969, 174] width 93 height 31
checkbox input "true"
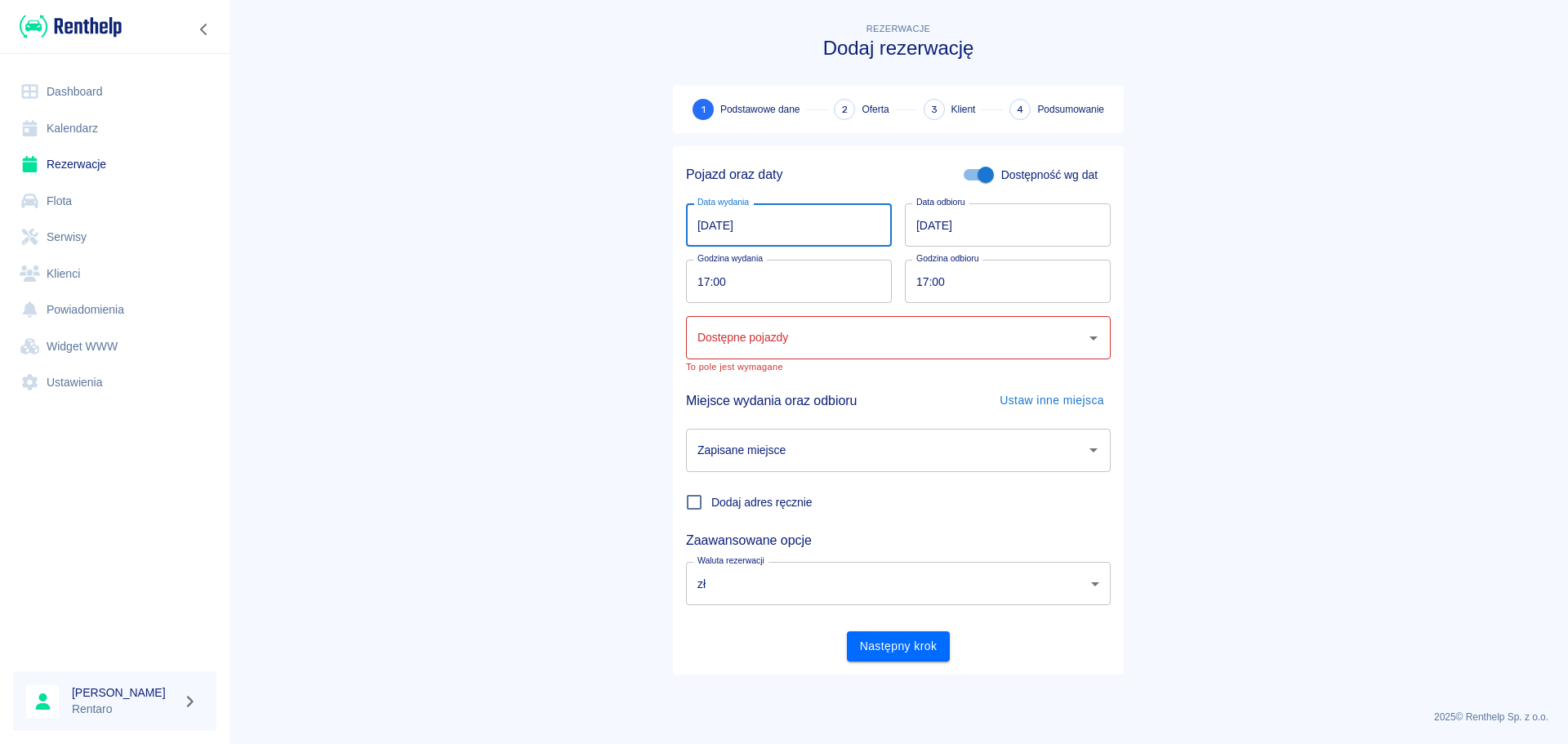
click at [722, 227] on input "[DATE]" at bounding box center [788, 224] width 206 height 43
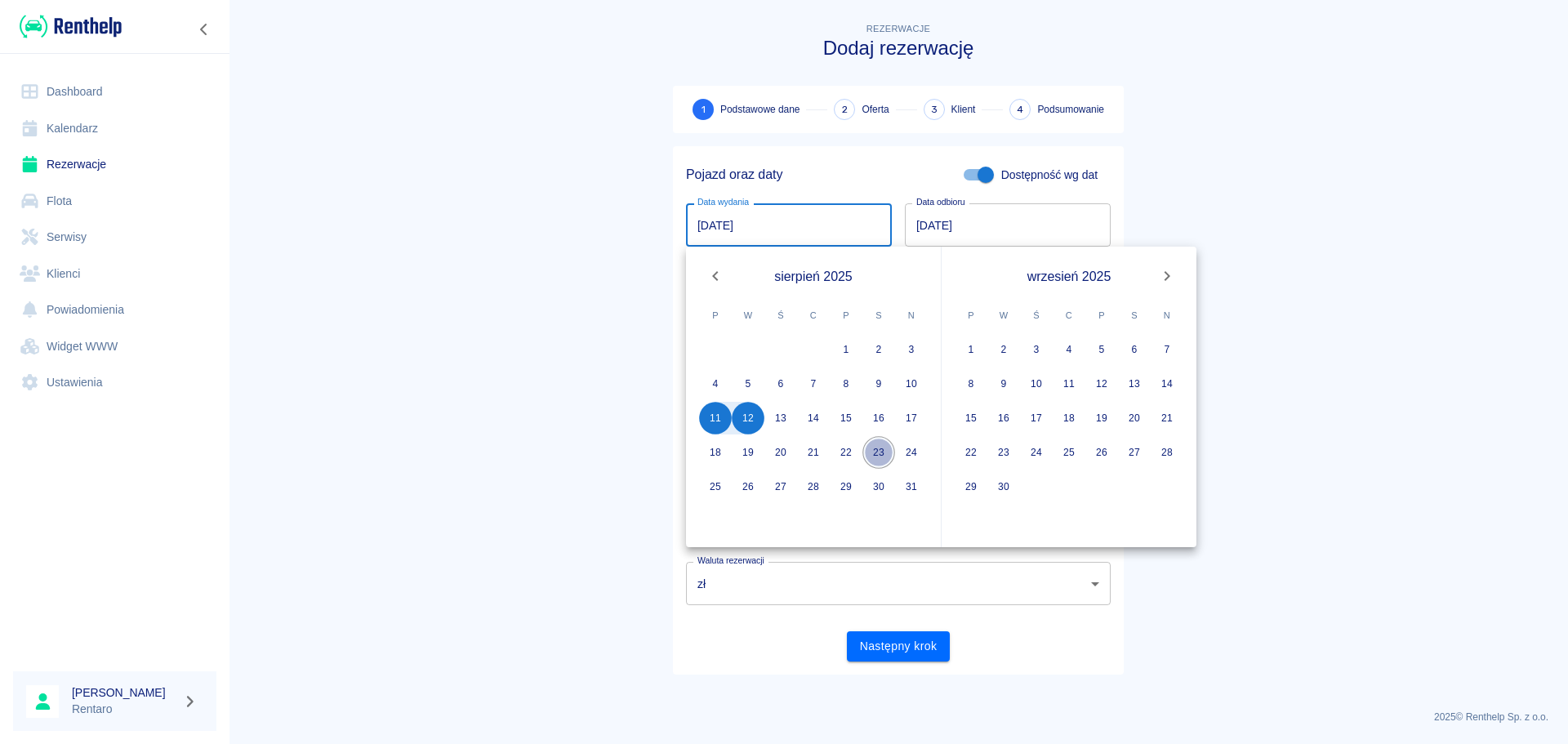
click at [875, 454] on button "23" at bounding box center [879, 452] width 33 height 33
type input "[DATE]"
type input "DD.MM.YYYY"
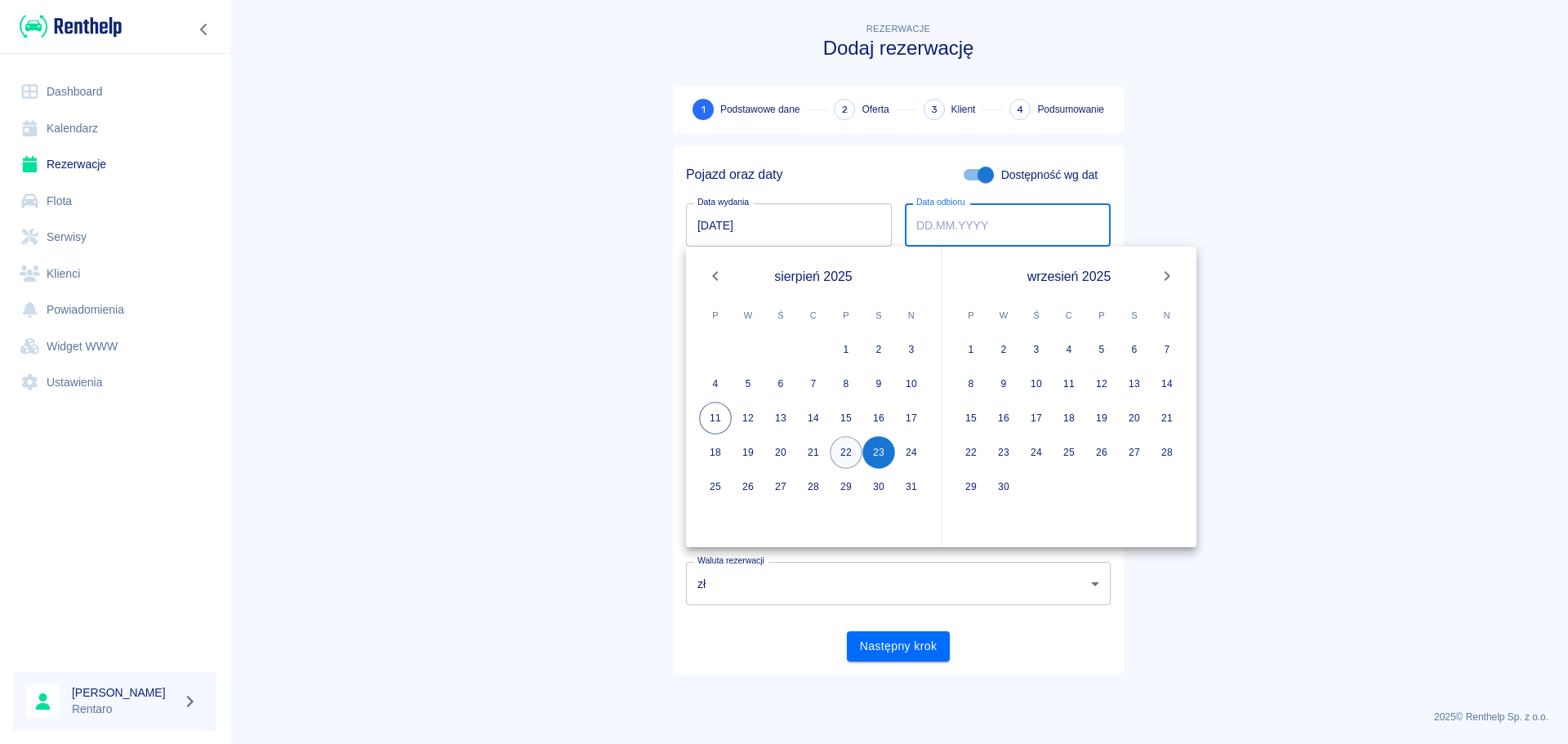
click at [850, 460] on button "22" at bounding box center [846, 452] width 33 height 33
type input "[DATE]"
click at [872, 452] on button "23" at bounding box center [879, 452] width 33 height 33
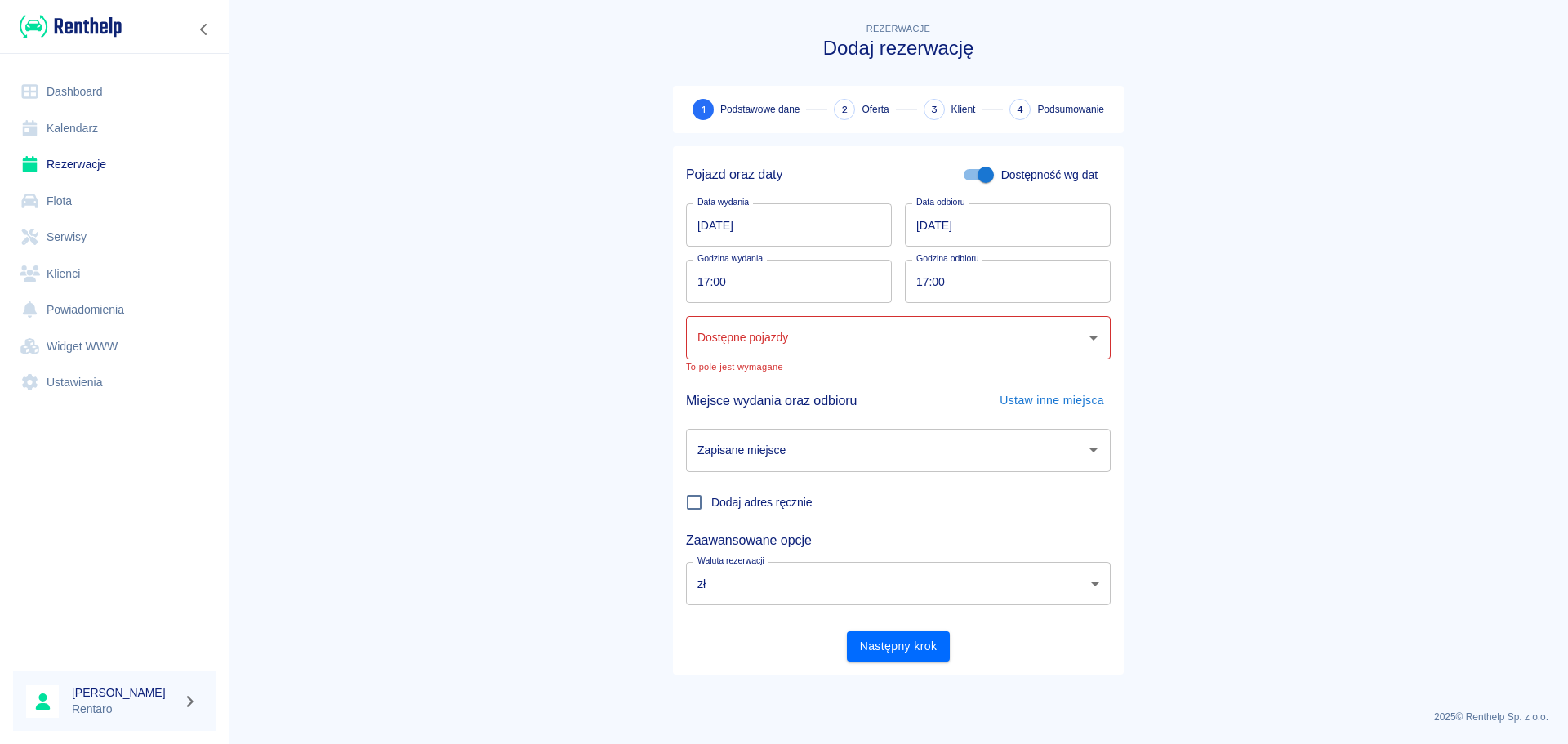
click at [729, 286] on input "17:00" at bounding box center [783, 281] width 195 height 43
click at [920, 231] on input "[DATE]" at bounding box center [1007, 224] width 206 height 43
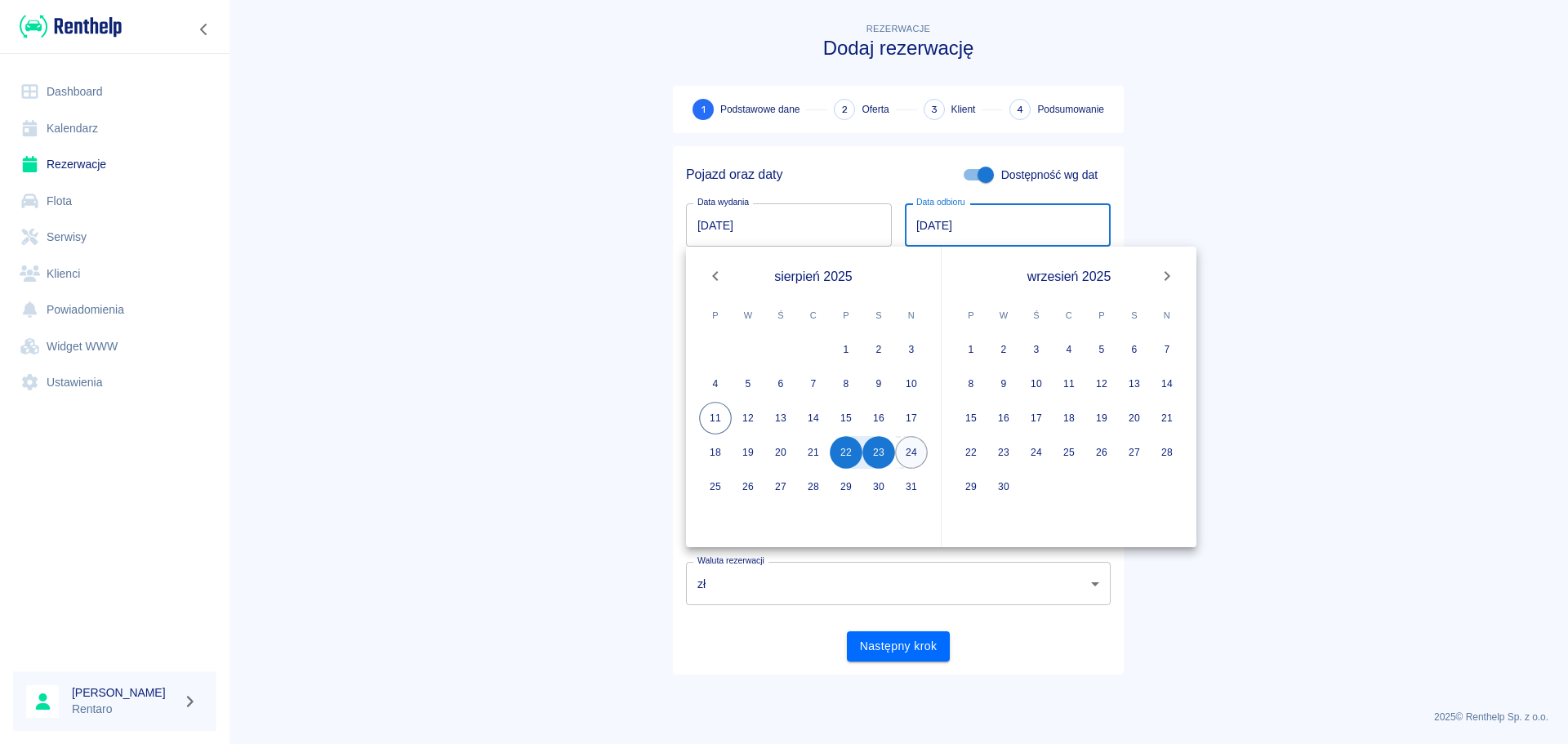
click at [903, 457] on button "24" at bounding box center [912, 452] width 33 height 33
type input "[DATE]"
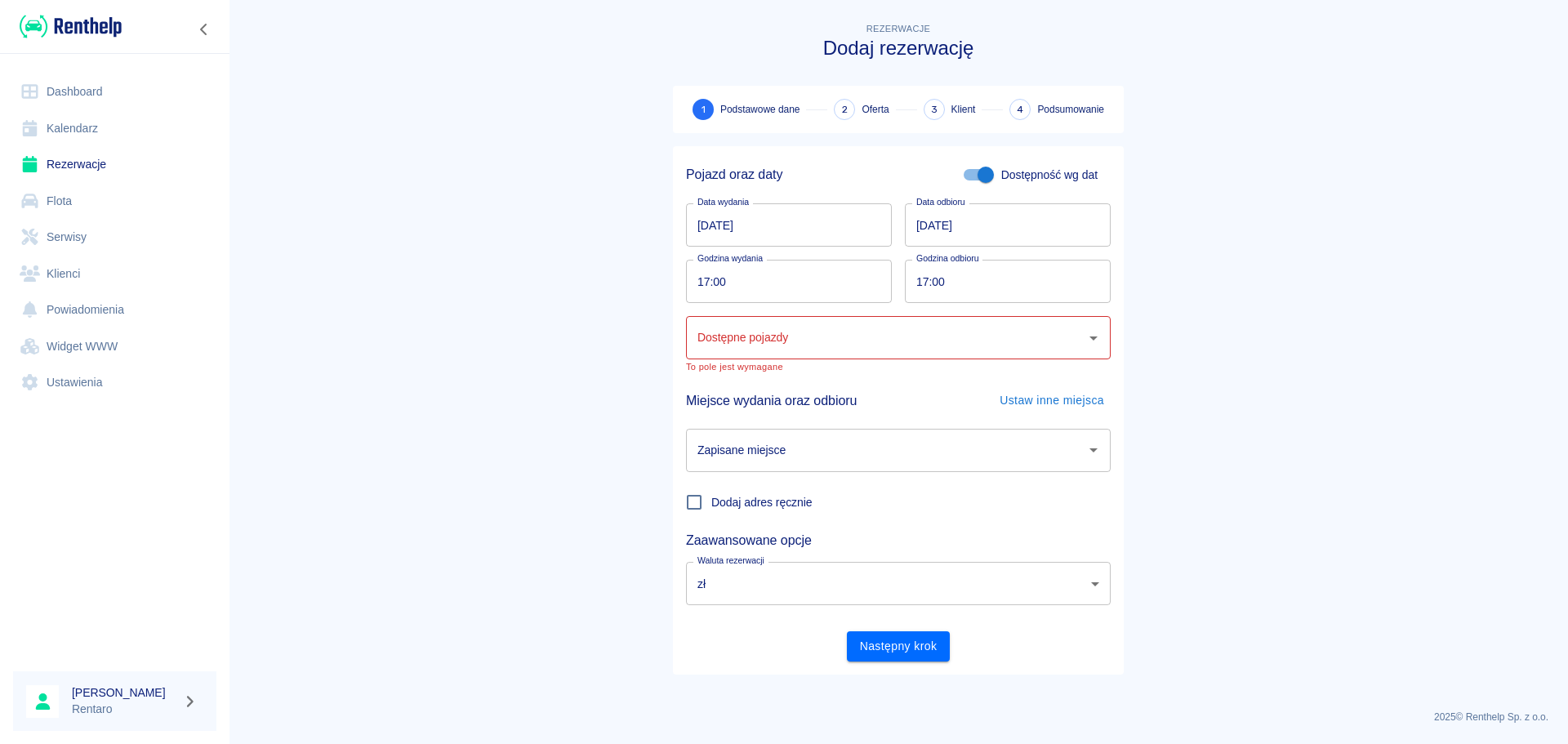
click at [920, 288] on input "17:00" at bounding box center [1002, 281] width 195 height 43
type input "18:00"
click at [696, 282] on input "17:00" at bounding box center [783, 281] width 195 height 43
click at [725, 279] on input "11:00" at bounding box center [783, 281] width 195 height 43
click at [710, 282] on input "11:00" at bounding box center [783, 281] width 195 height 43
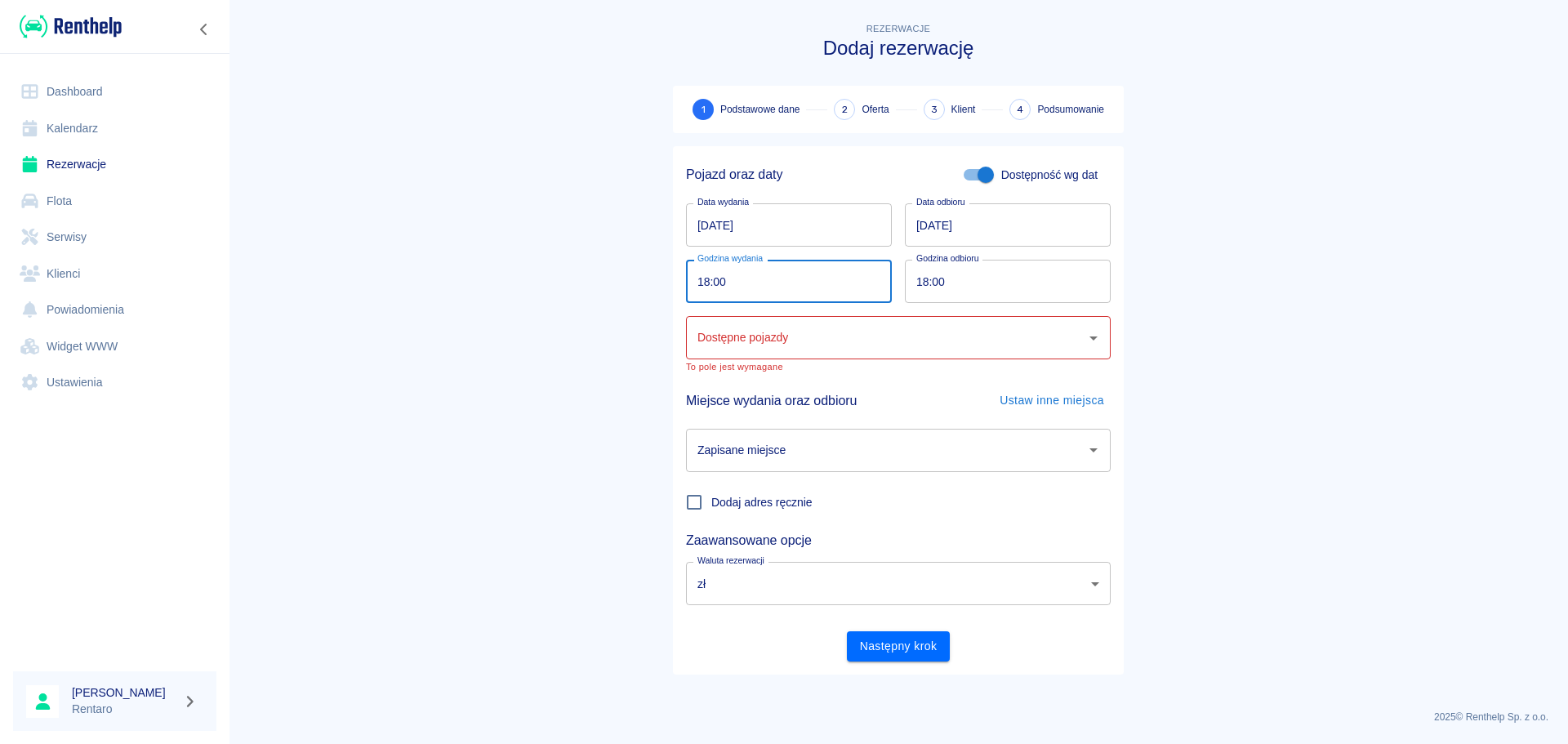
type input "18:00"
click at [720, 326] on div "Dostępne pojazdy Dostępne pojazdy" at bounding box center [898, 337] width 425 height 43
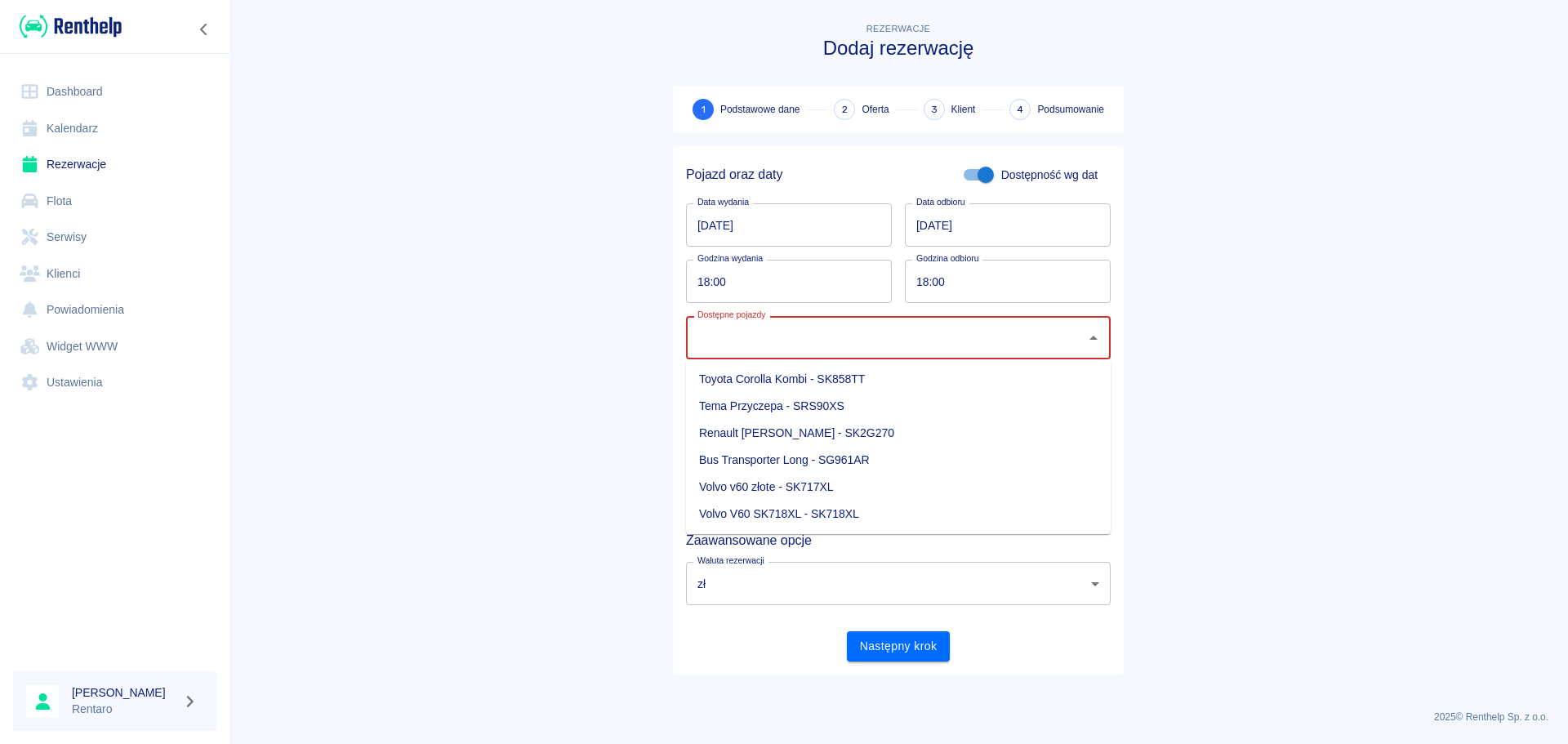
click at [770, 427] on li "Renault [PERSON_NAME] - SK2G270" at bounding box center [898, 433] width 425 height 27
type input "Renault [PERSON_NAME] - SK2G270"
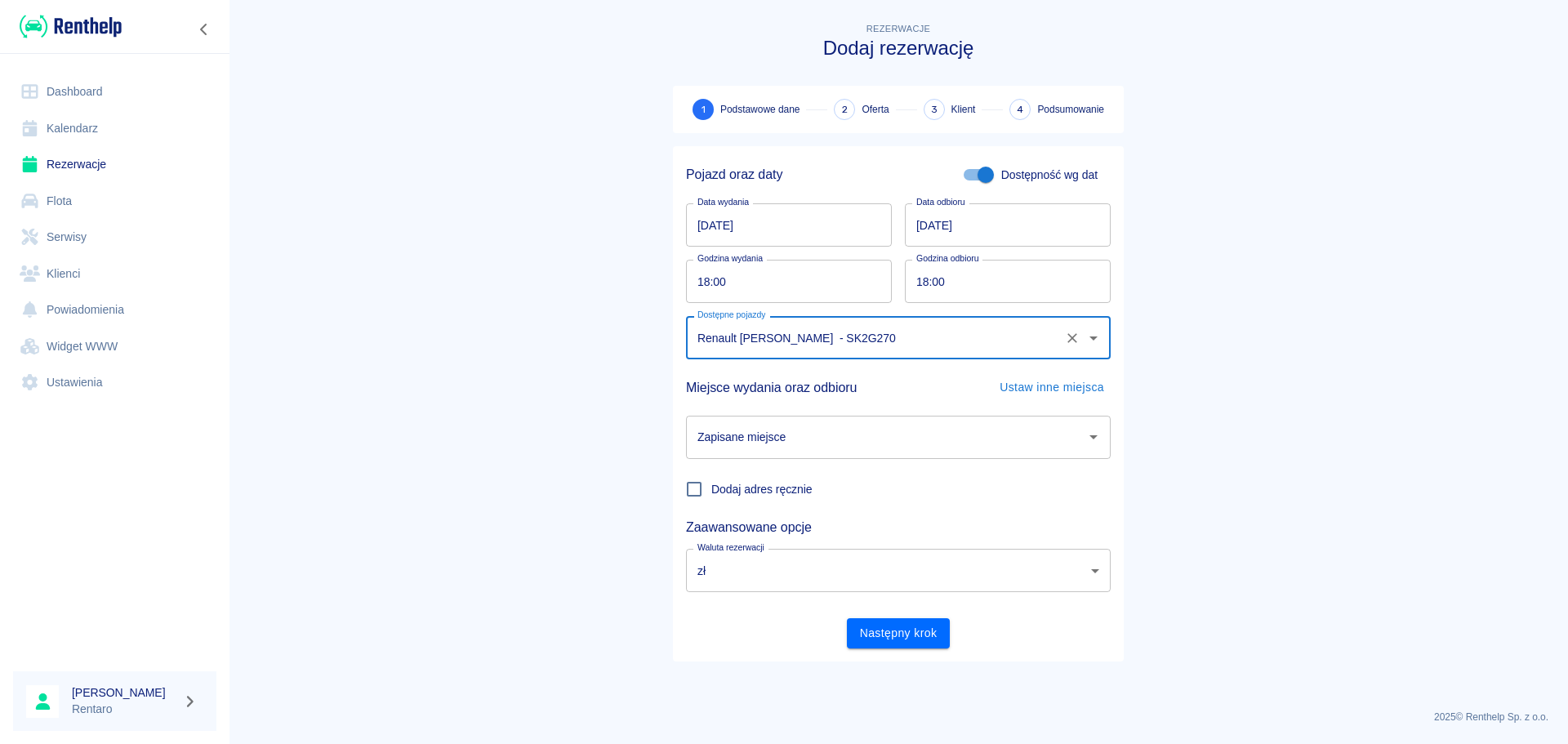
click at [918, 393] on div "Miejsce wydania oraz odbioru Ustaw inne miejsca" at bounding box center [898, 387] width 425 height 30
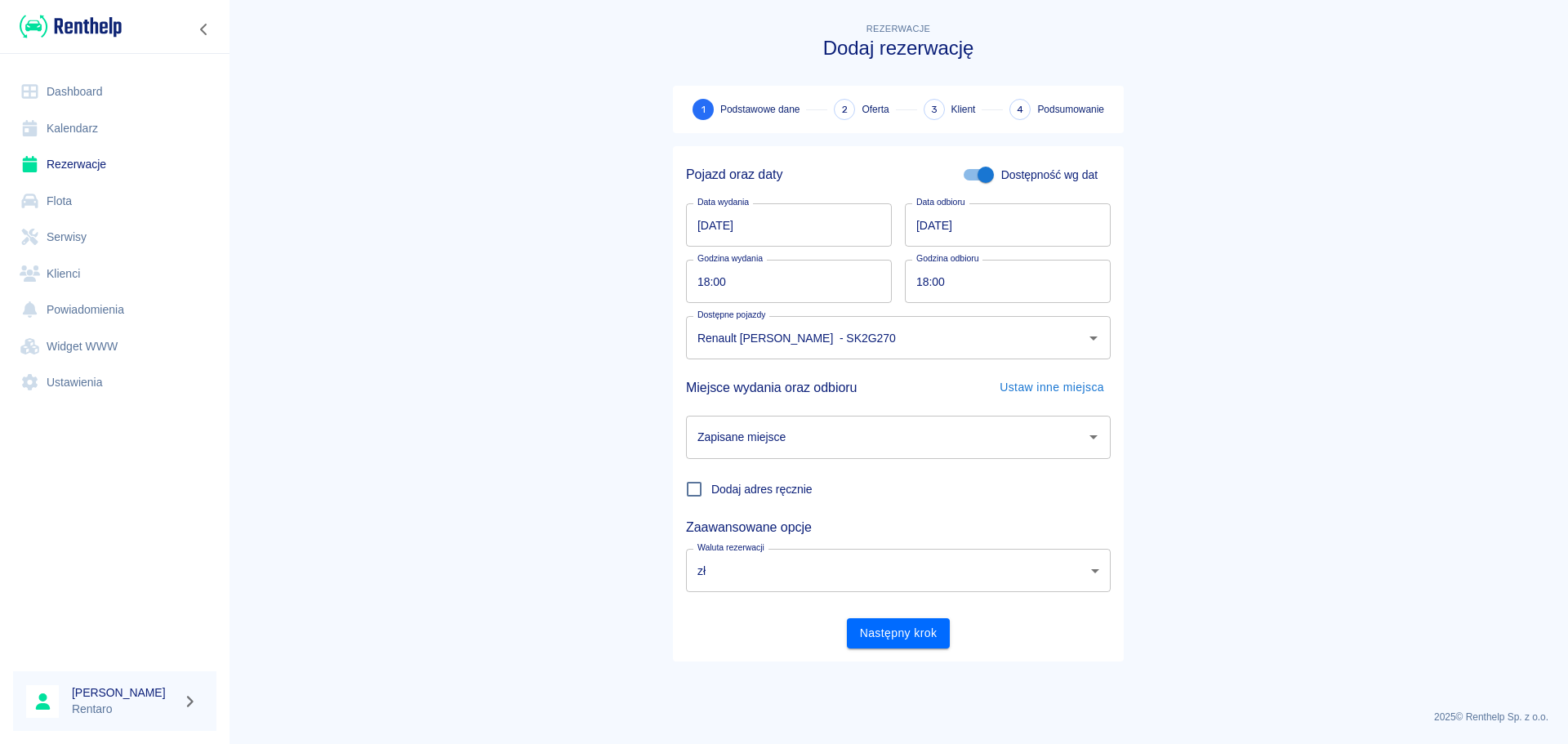
click at [896, 443] on input "Zapisane miejsce" at bounding box center [886, 437] width 386 height 29
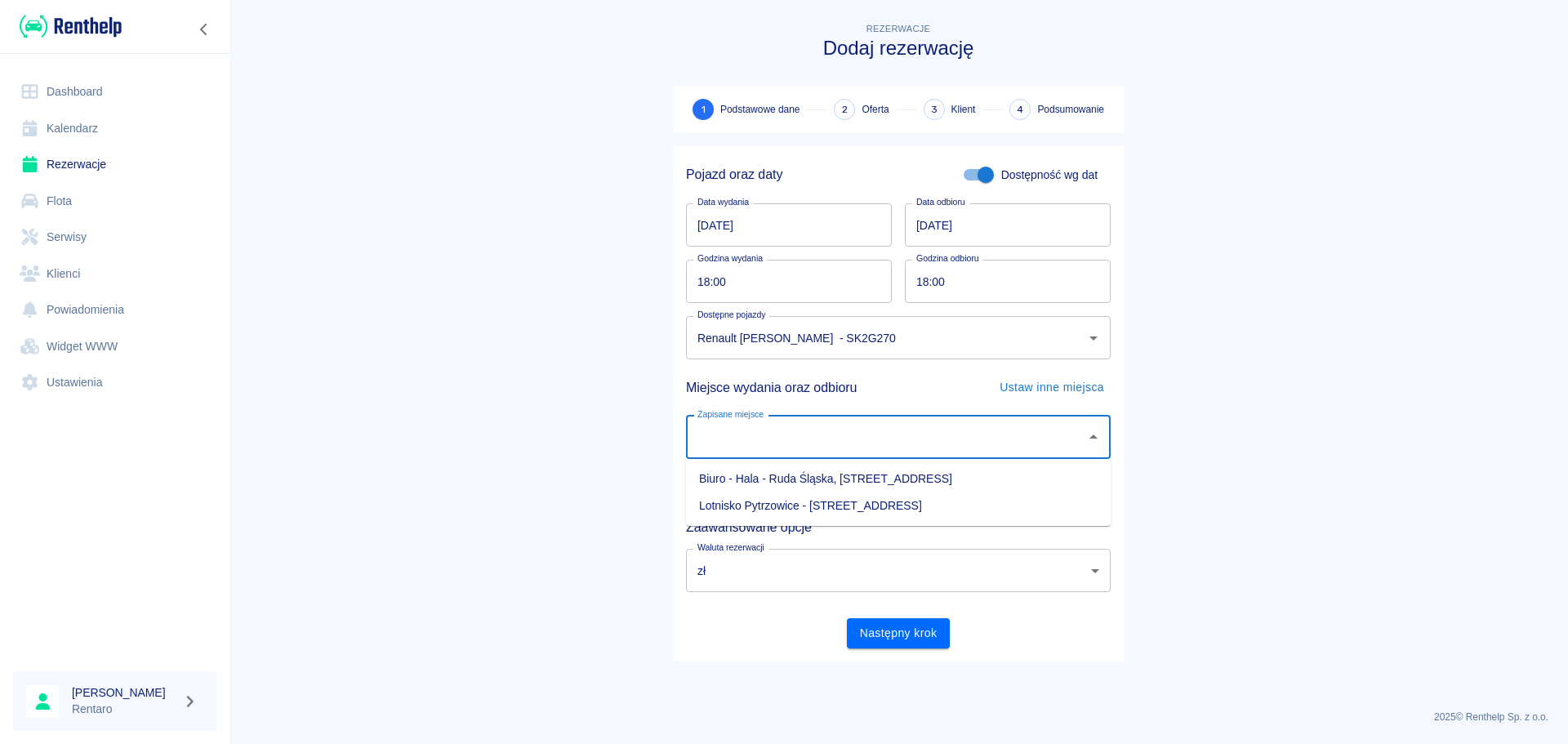
click at [883, 473] on li "Biuro - Hala - Ruda Śląska, [STREET_ADDRESS]" at bounding box center [898, 479] width 425 height 27
type input "Biuro - Hala - Ruda Śląska, [STREET_ADDRESS]"
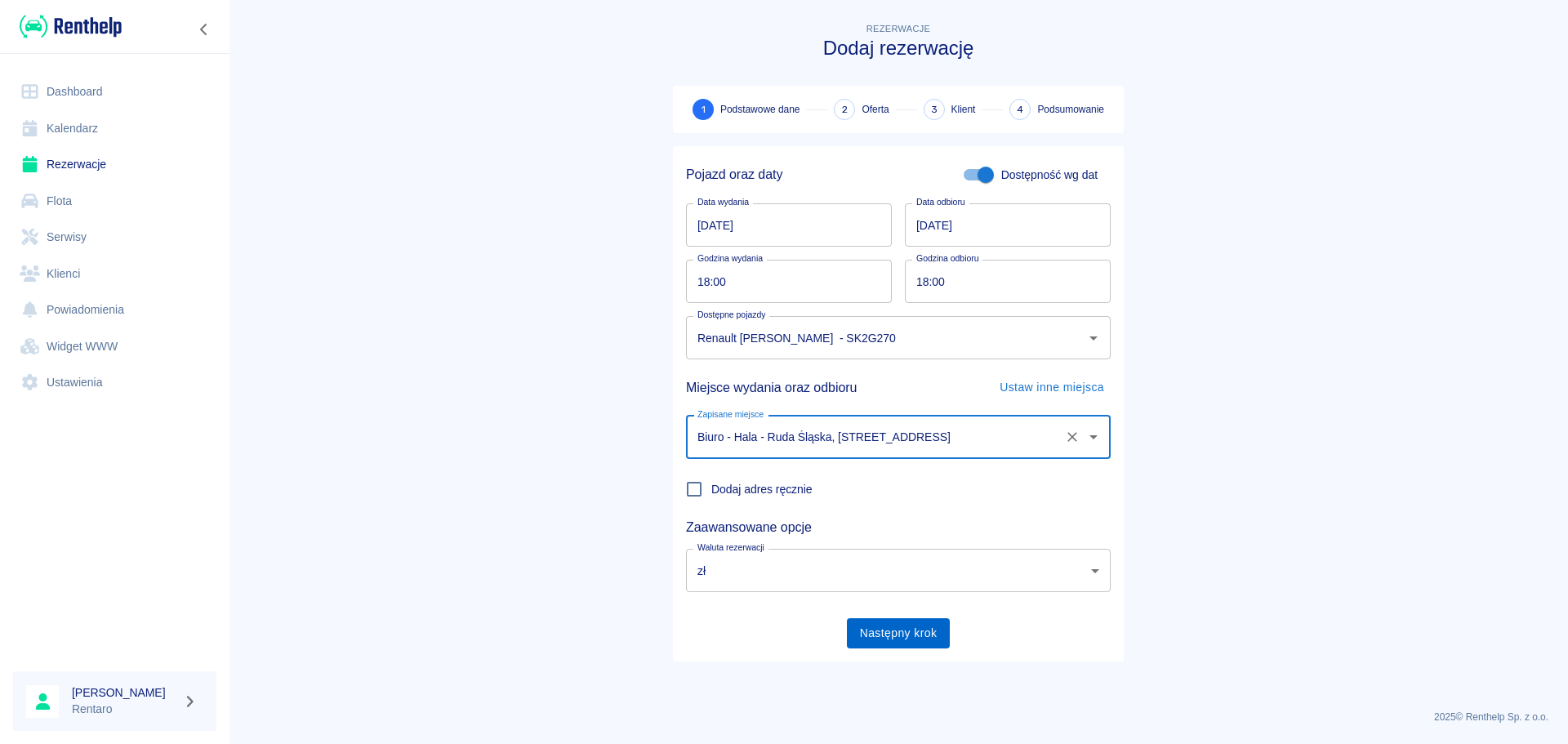
click at [906, 628] on button "Następny krok" at bounding box center [899, 633] width 104 height 30
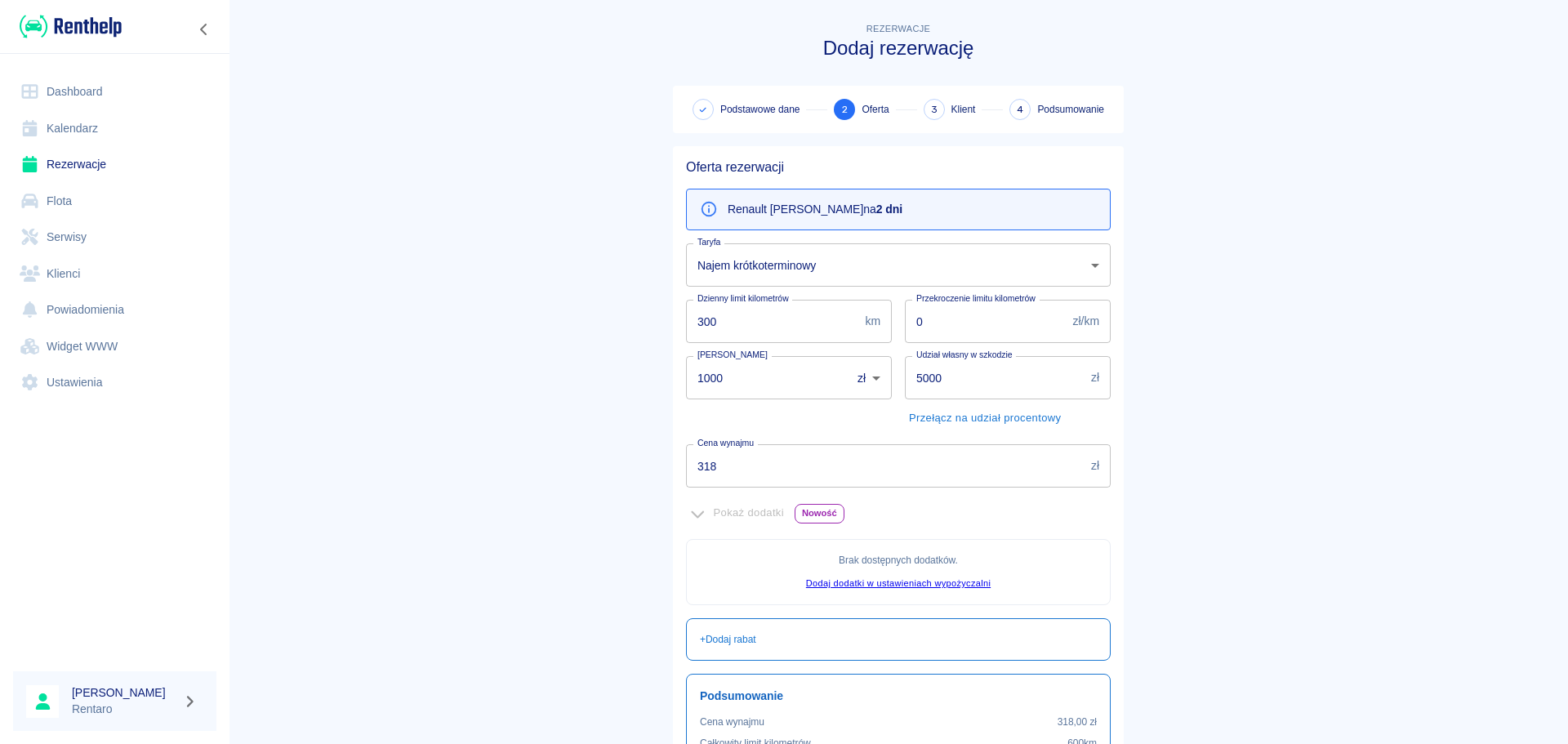
scroll to position [200, 0]
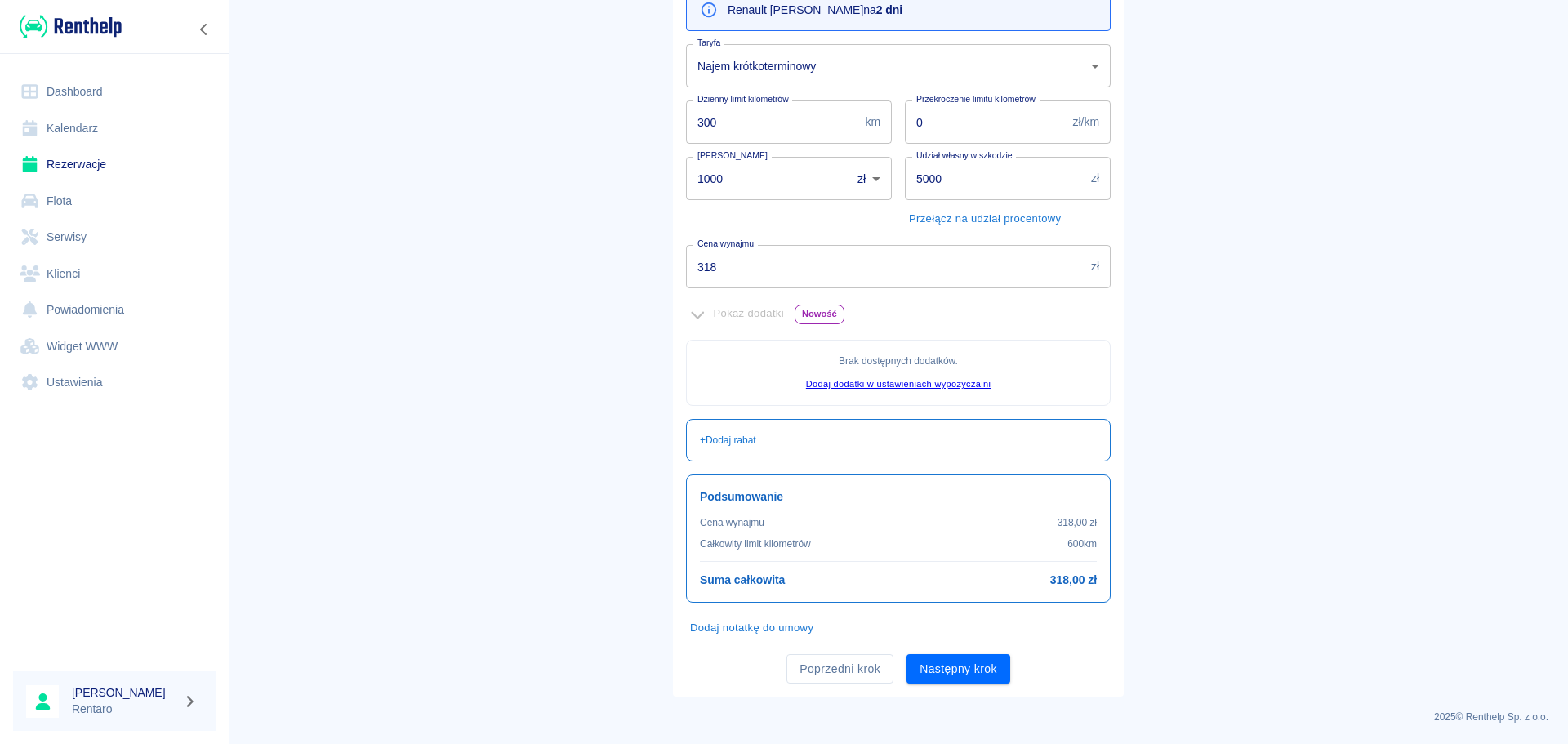
click at [964, 692] on div "Oferta rezerwacji Renault Arkana Morski na 2 dni Taryfa Najem krótkoterminowy 4…" at bounding box center [898, 321] width 451 height 750
click at [957, 655] on button "Następny krok" at bounding box center [958, 670] width 104 height 30
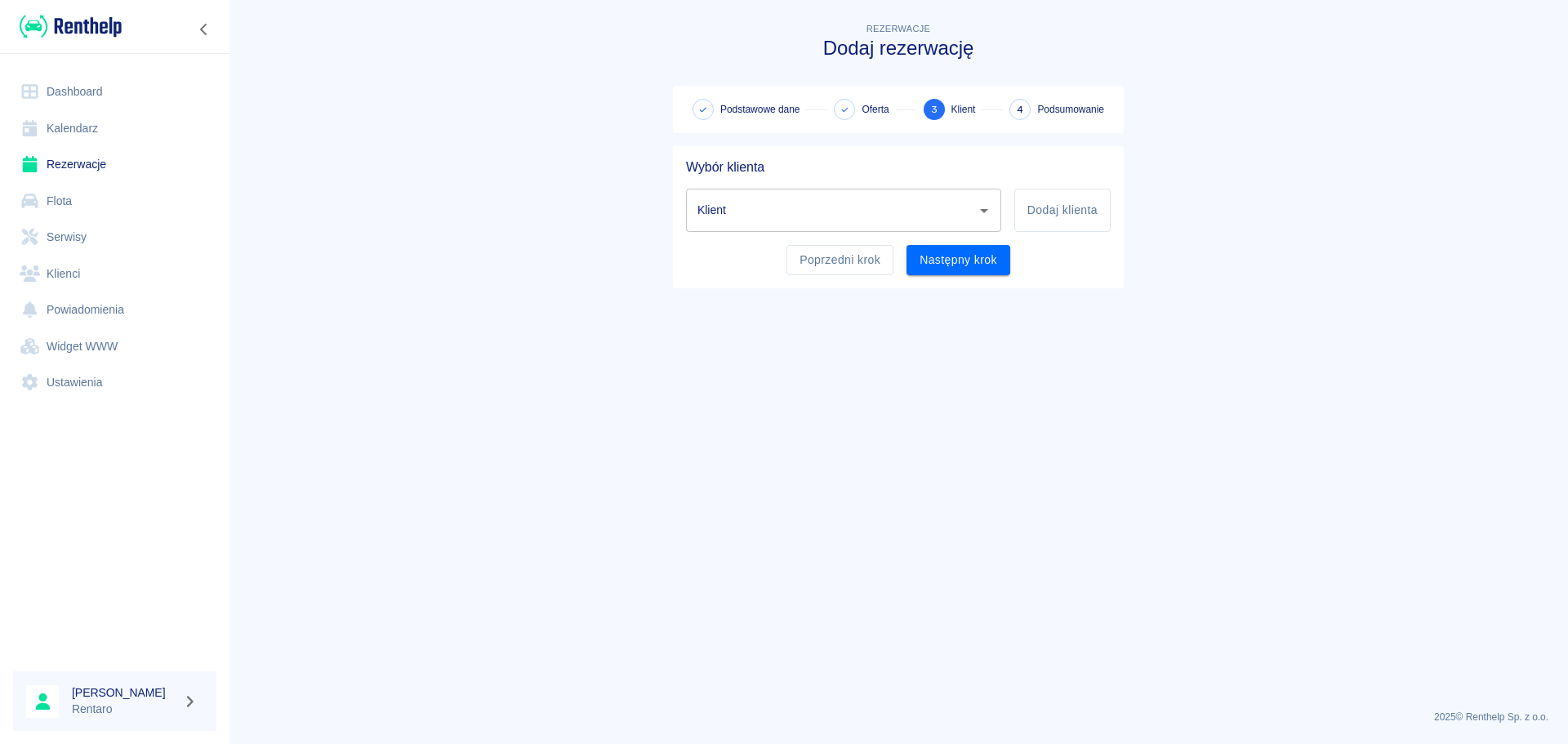
scroll to position [0, 0]
click at [1041, 207] on button "Dodaj klienta" at bounding box center [1063, 210] width 96 height 43
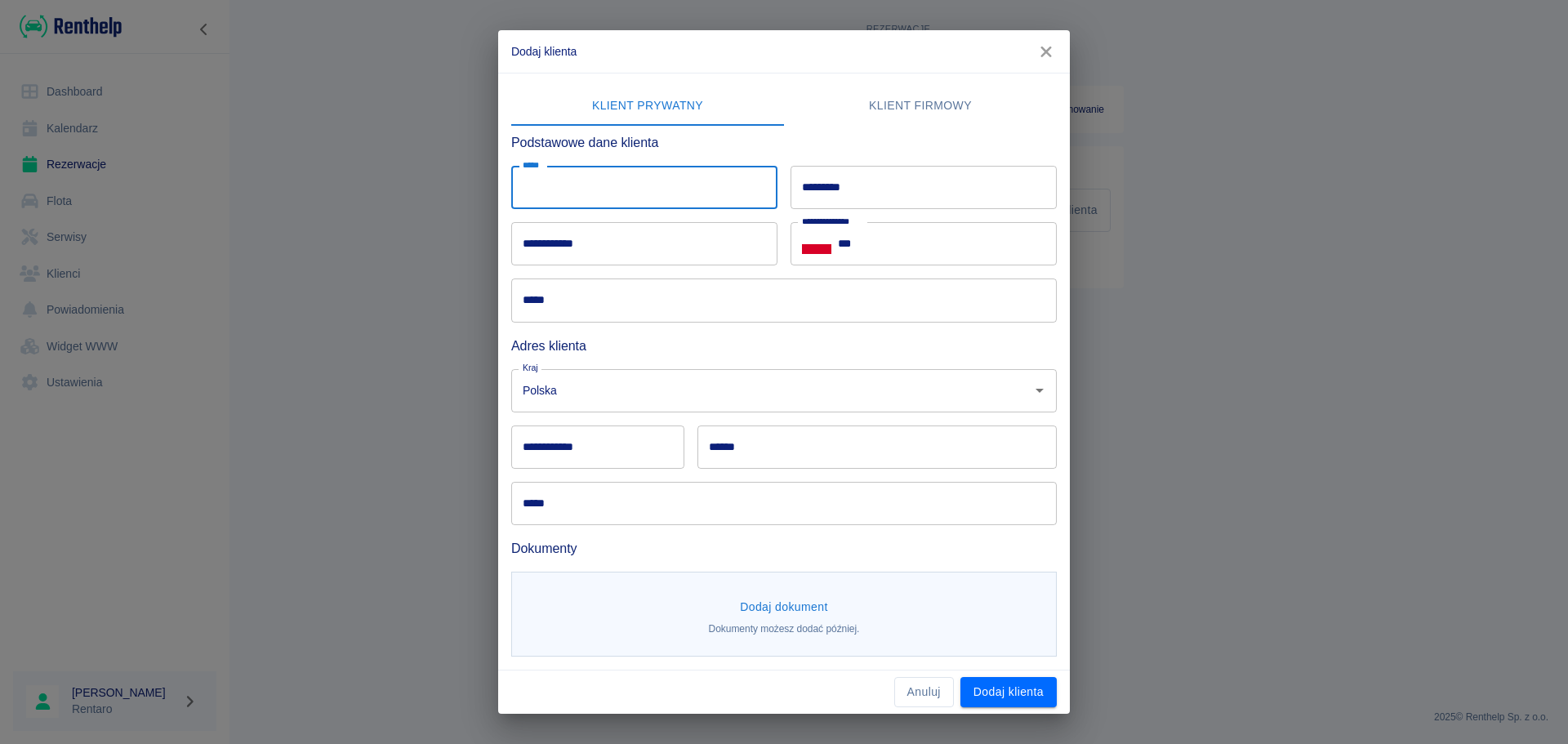
click at [731, 192] on input "*****" at bounding box center [644, 187] width 266 height 43
type input "*****"
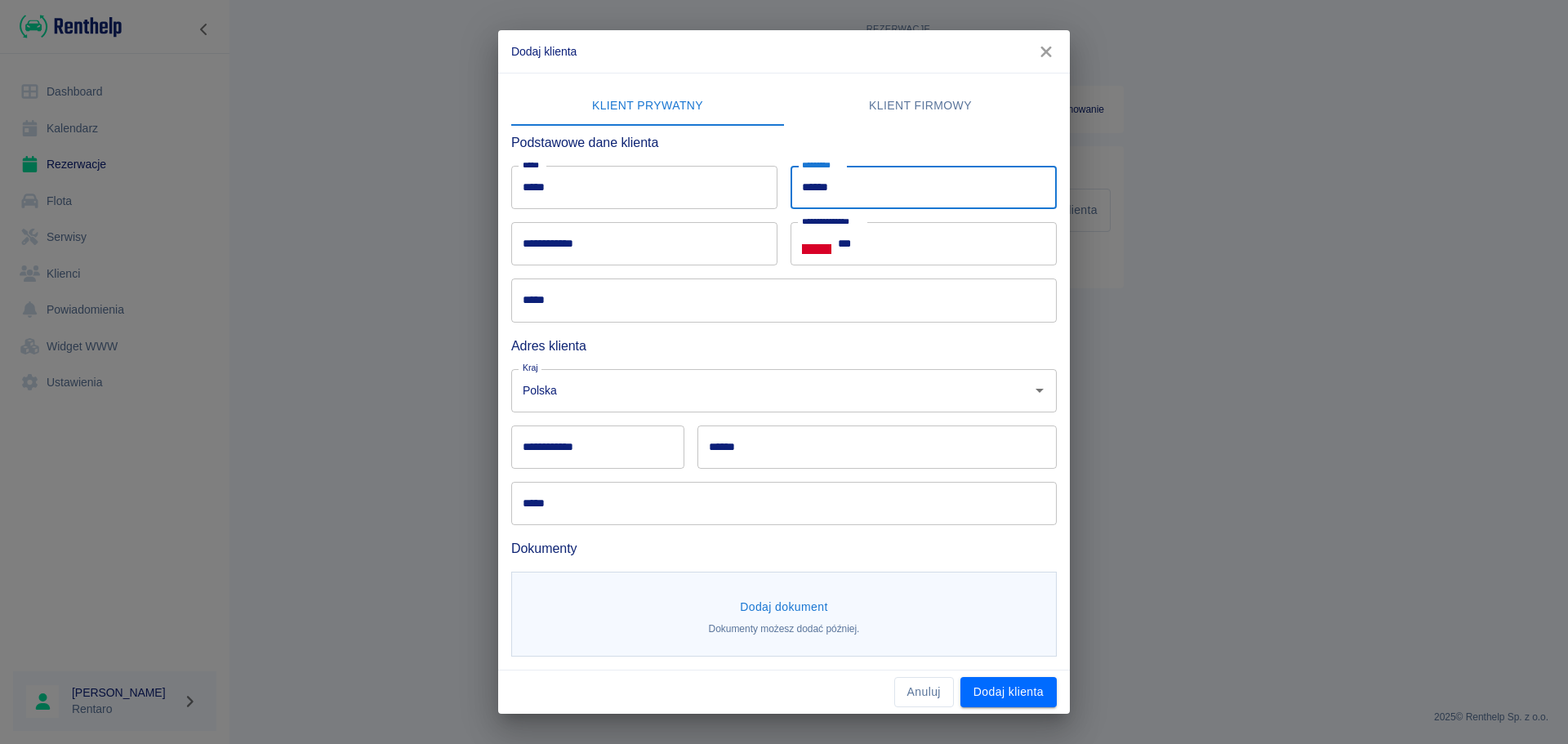
type input "******"
click at [886, 241] on input "***" at bounding box center [947, 243] width 219 height 43
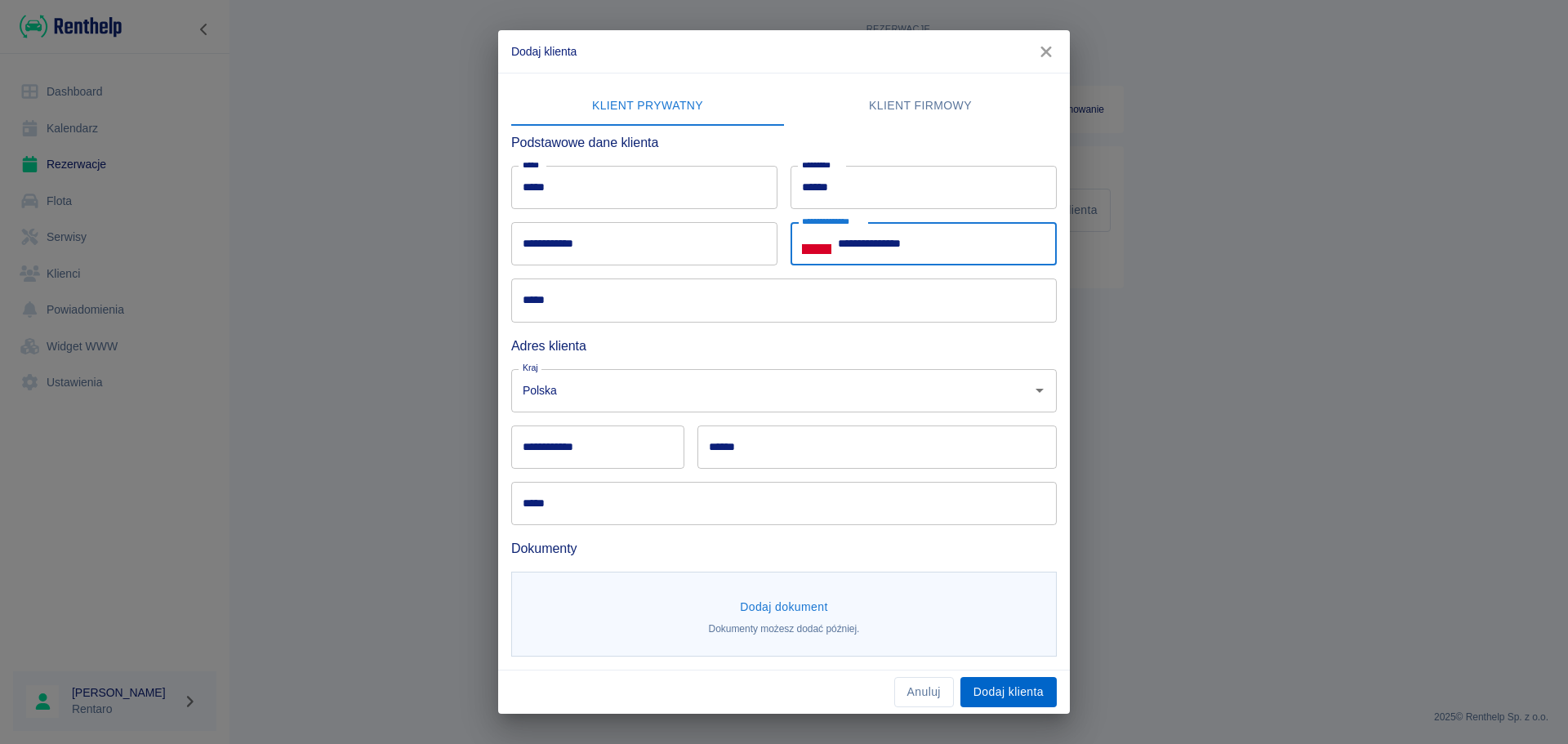
type input "**********"
click at [1039, 688] on button "Dodaj klienta" at bounding box center [1009, 692] width 96 height 30
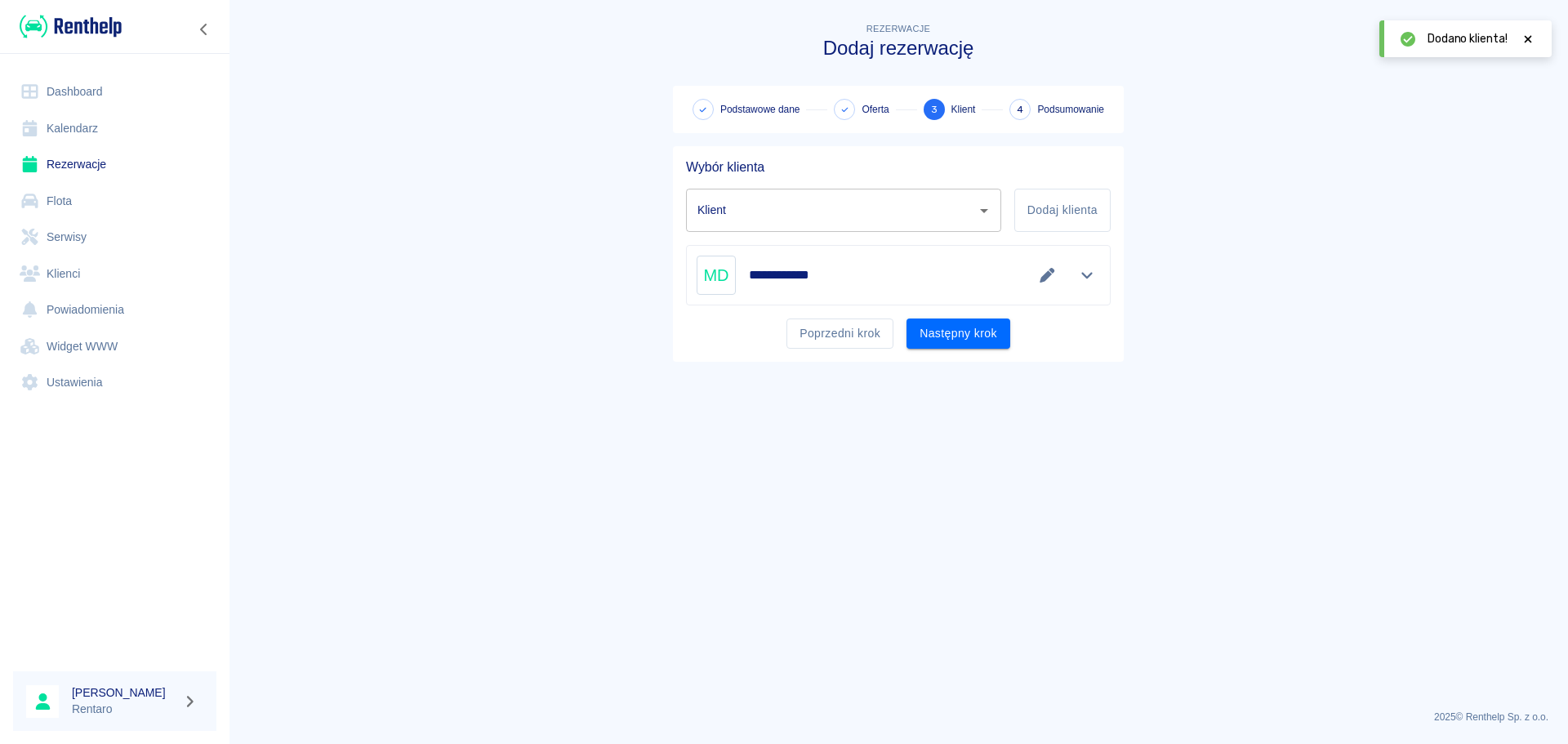
type input "[PERSON_NAME] ([PHONE_NUMBER])"
click at [976, 336] on button "Następny krok" at bounding box center [958, 334] width 104 height 30
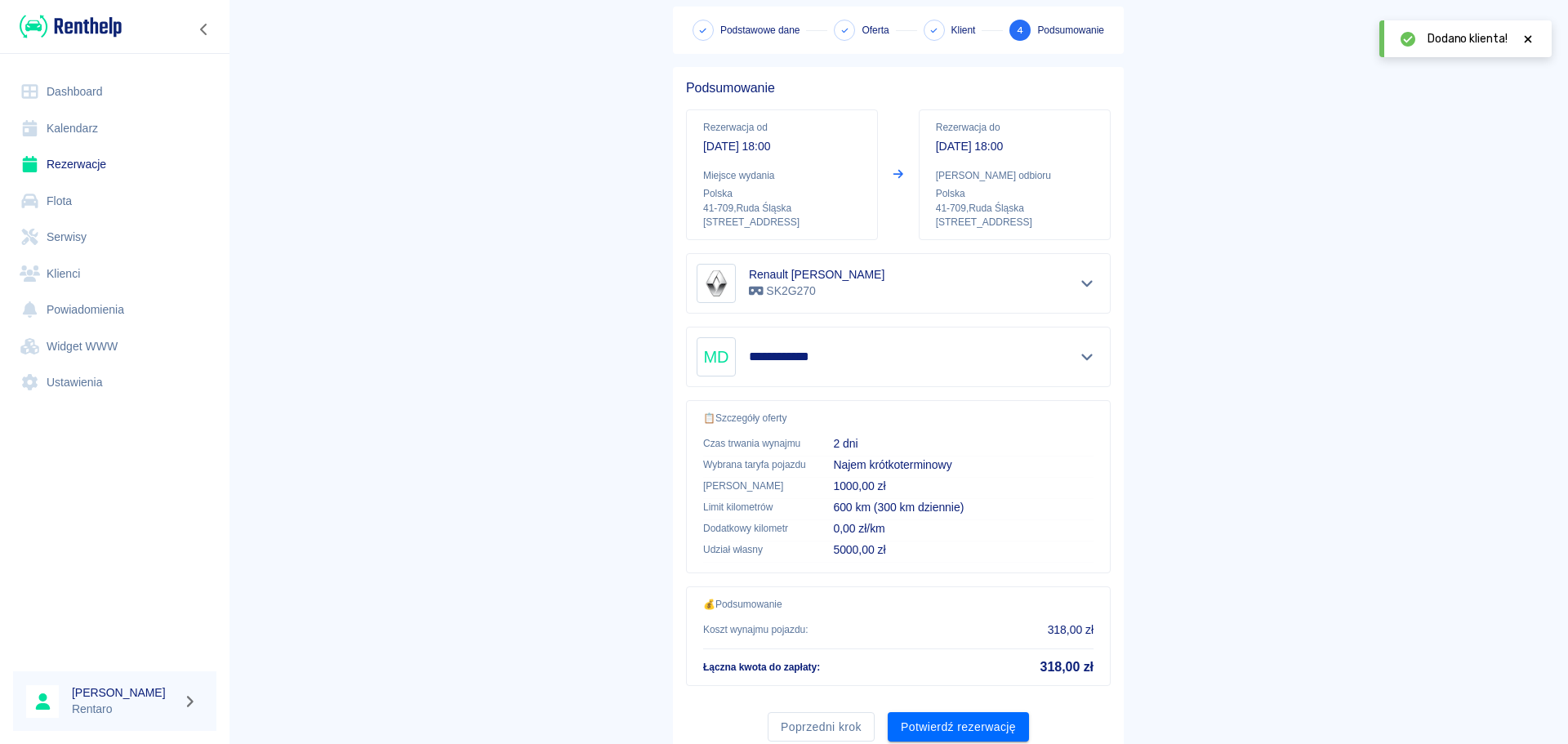
scroll to position [137, 0]
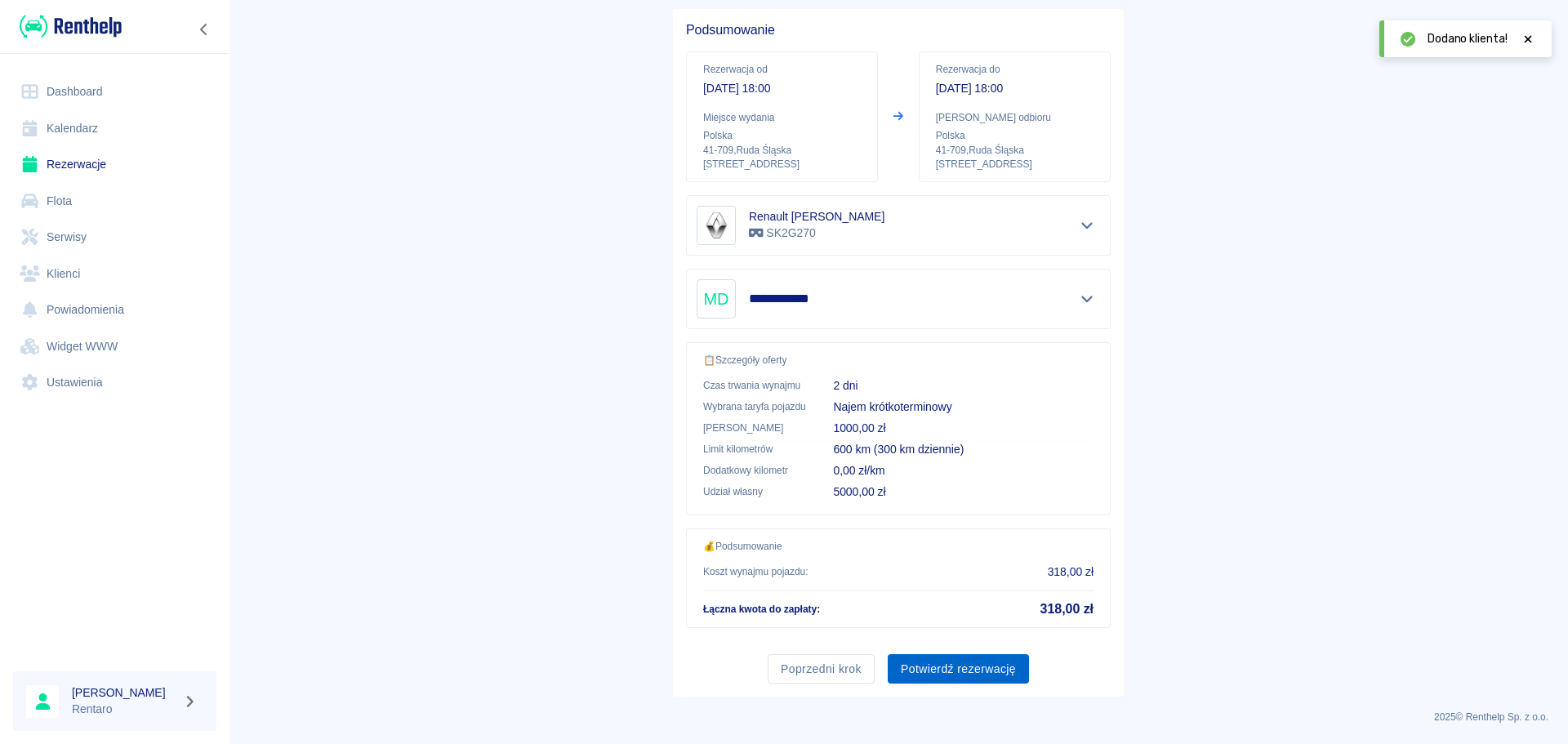
click at [955, 668] on button "Potwierdź rezerwację" at bounding box center [958, 670] width 141 height 30
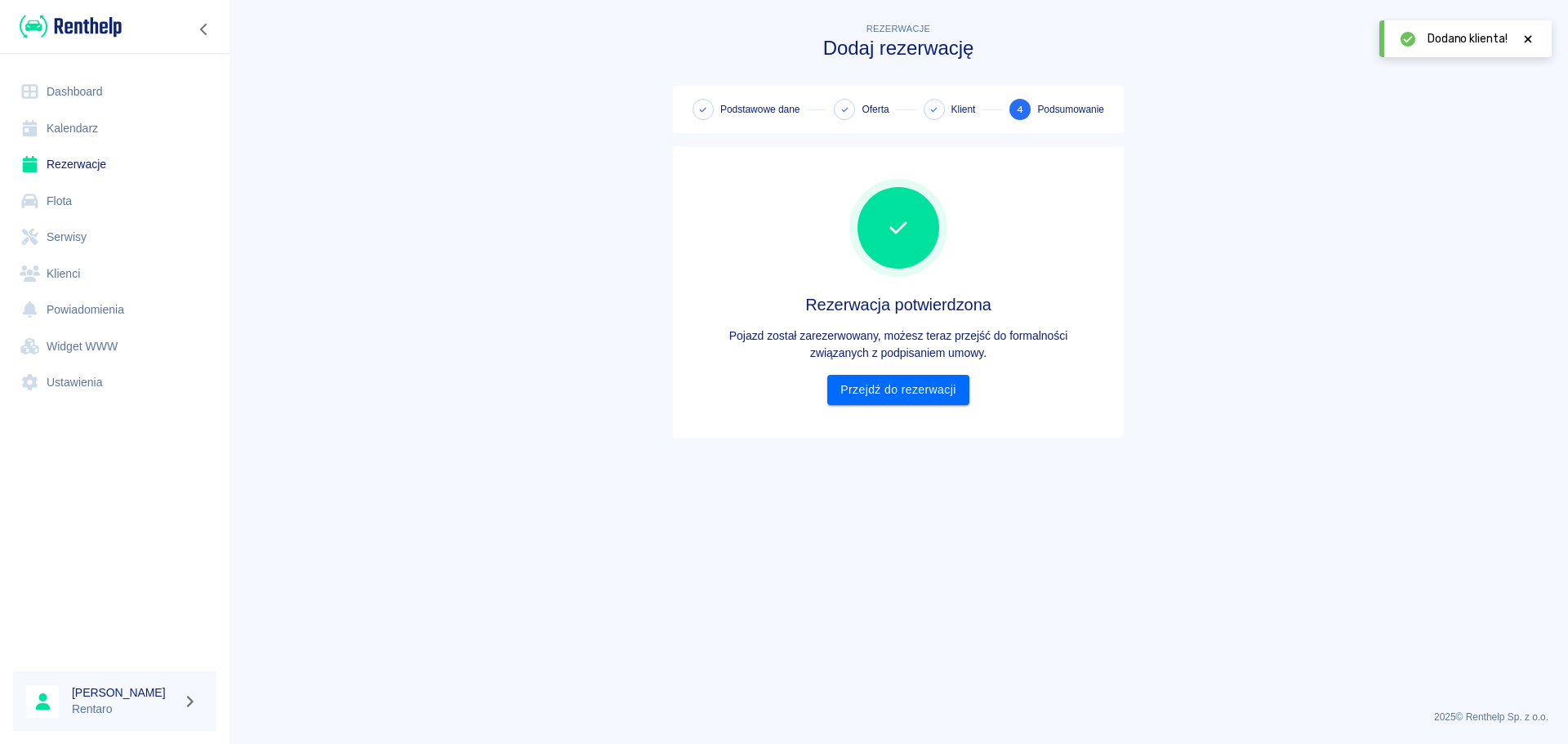
scroll to position [0, 0]
click at [896, 424] on div "Rezerwacja potwierdzona Pojazd został zarezerwowany, możesz teraz przejść do fo…" at bounding box center [898, 292] width 451 height 292
click at [909, 399] on link "Przejdź do rezerwacji" at bounding box center [897, 390] width 141 height 30
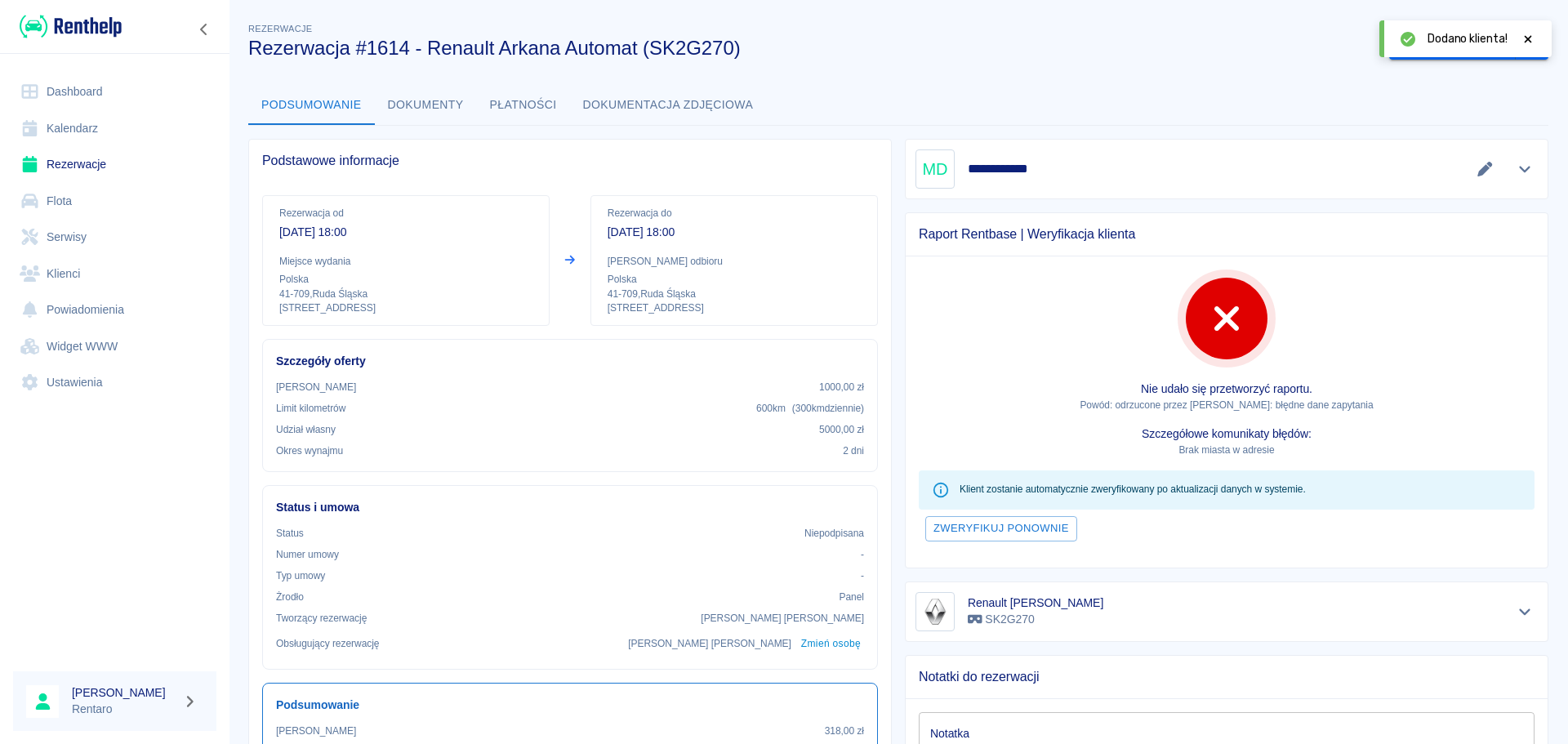
click at [41, 117] on link "Kalendarz" at bounding box center [114, 128] width 203 height 36
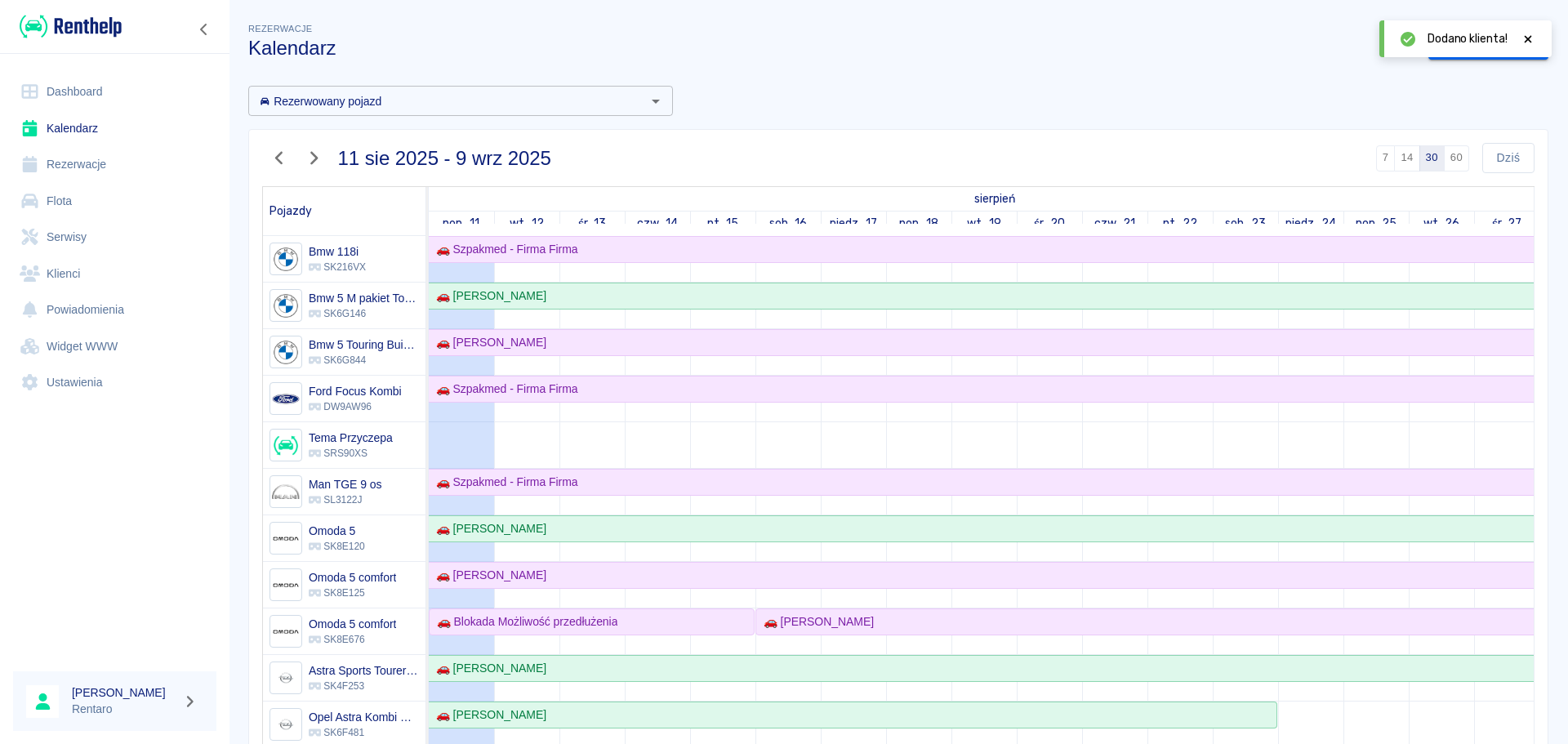
click at [111, 128] on link "Kalendarz" at bounding box center [114, 128] width 203 height 36
